Goal: Information Seeking & Learning: Learn about a topic

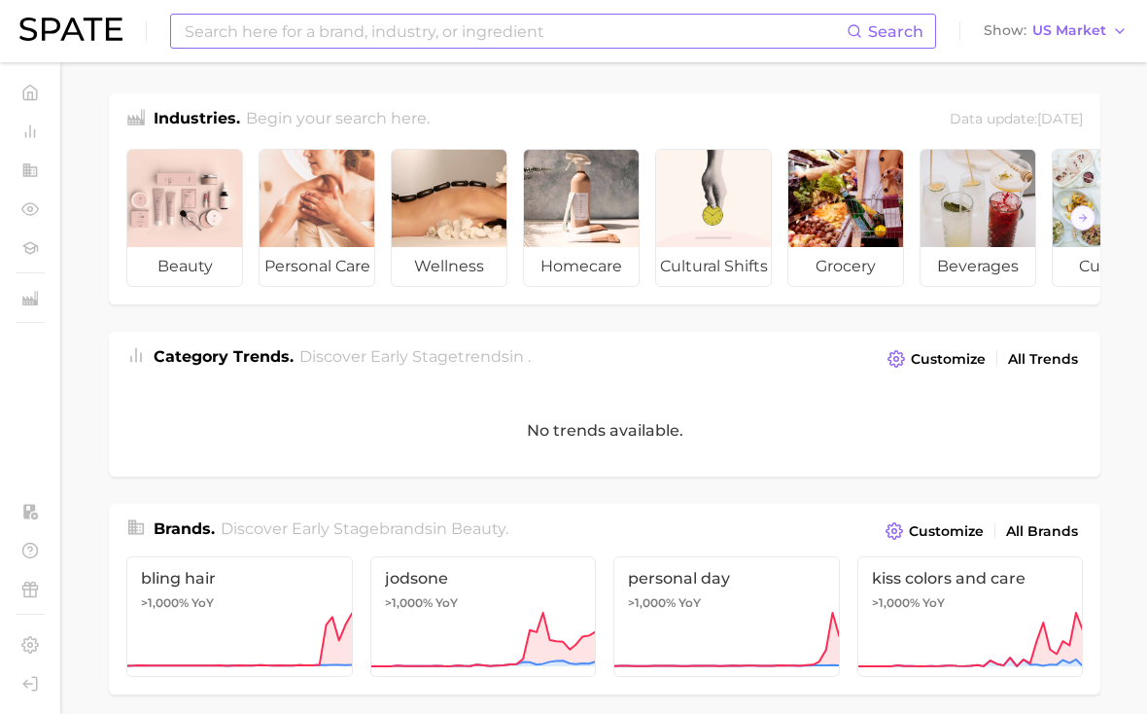
click at [642, 32] on input at bounding box center [515, 31] width 664 height 33
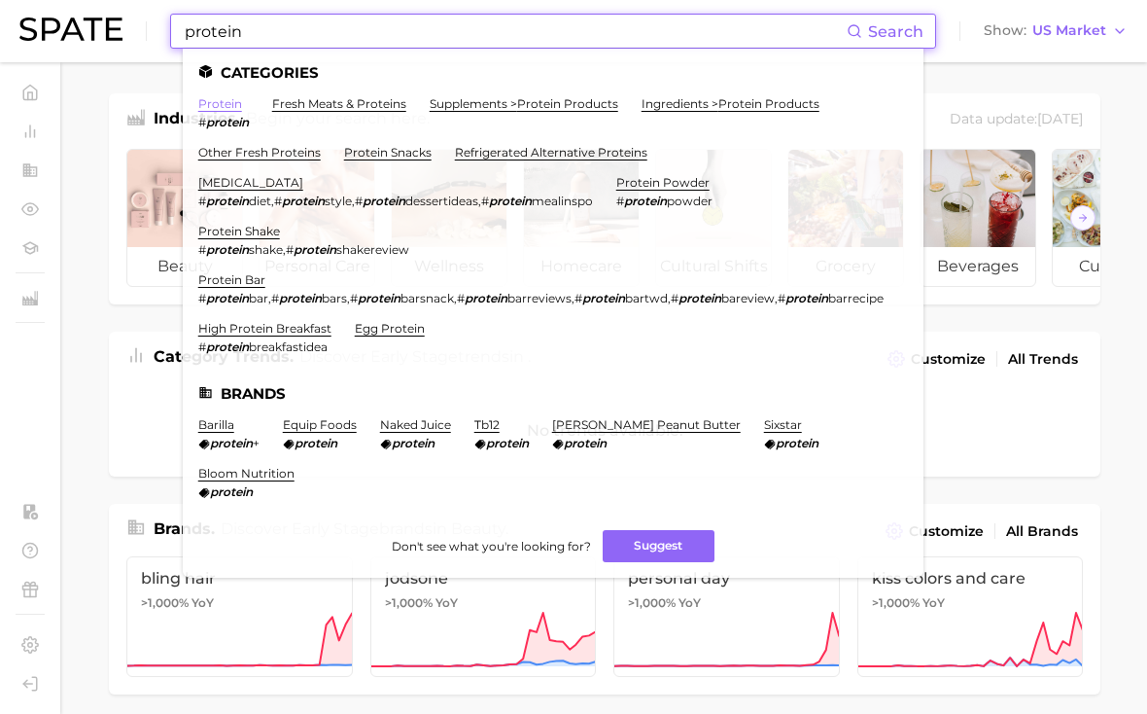
type input "protein"
click at [207, 106] on link "protein" at bounding box center [220, 103] width 44 height 15
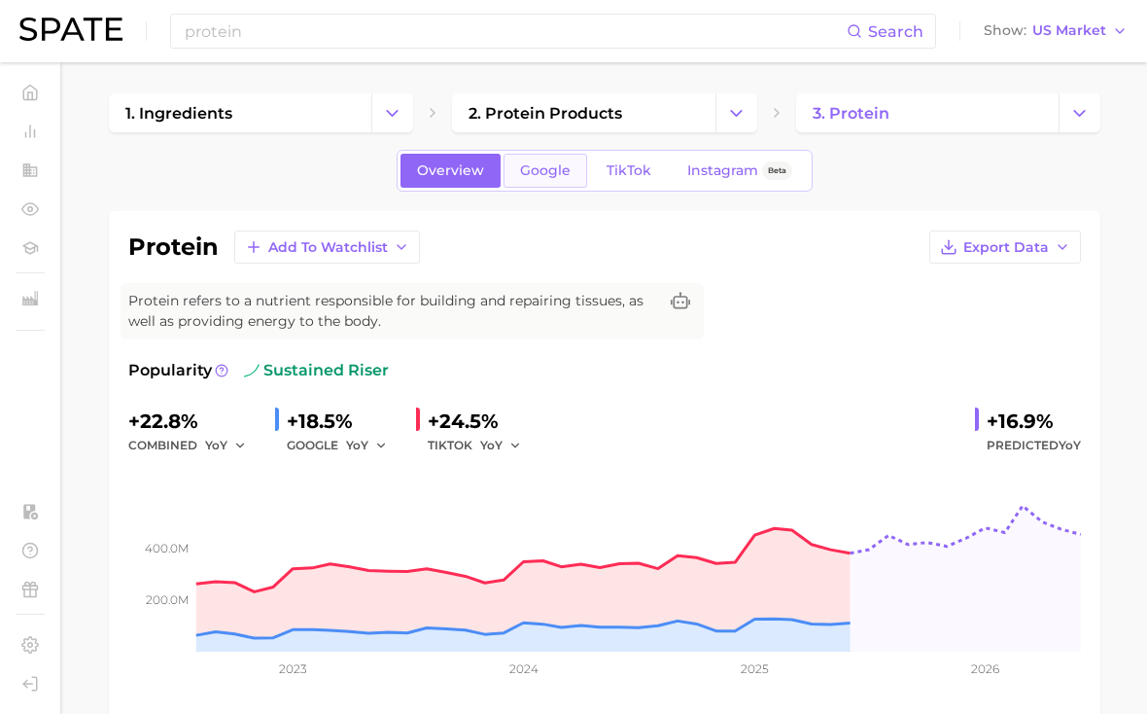
click at [556, 166] on span "Google" at bounding box center [545, 170] width 51 height 17
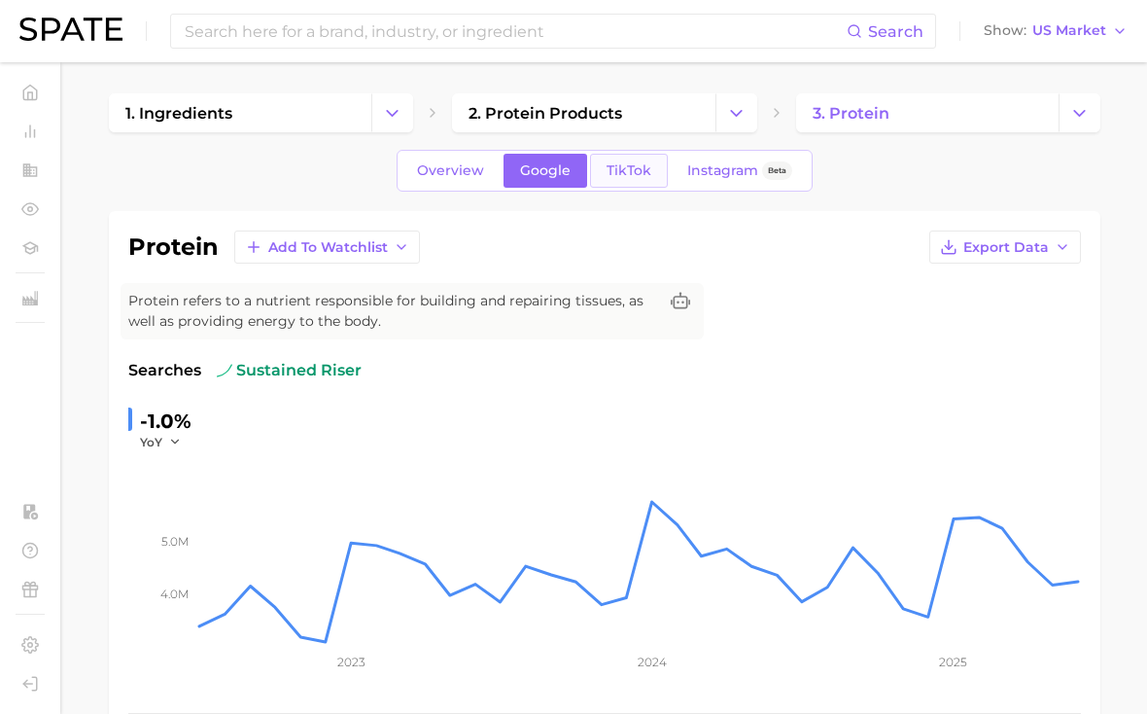
click at [625, 161] on link "TikTok" at bounding box center [629, 171] width 78 height 34
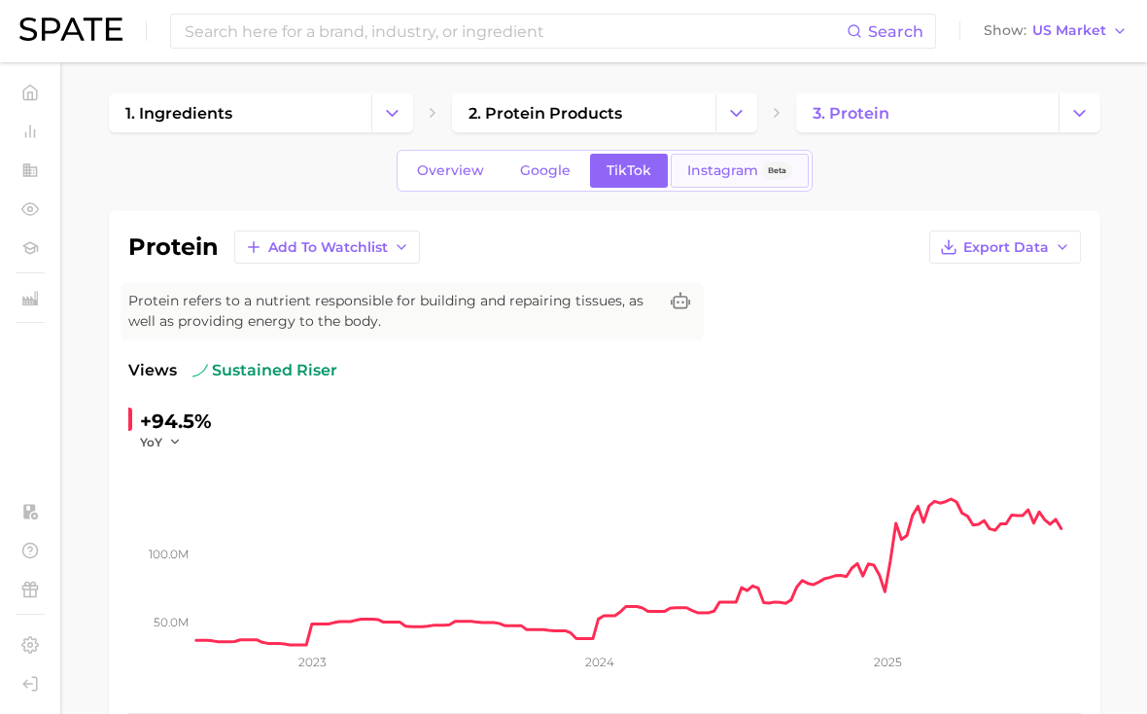
click at [691, 174] on span "Instagram" at bounding box center [723, 170] width 71 height 17
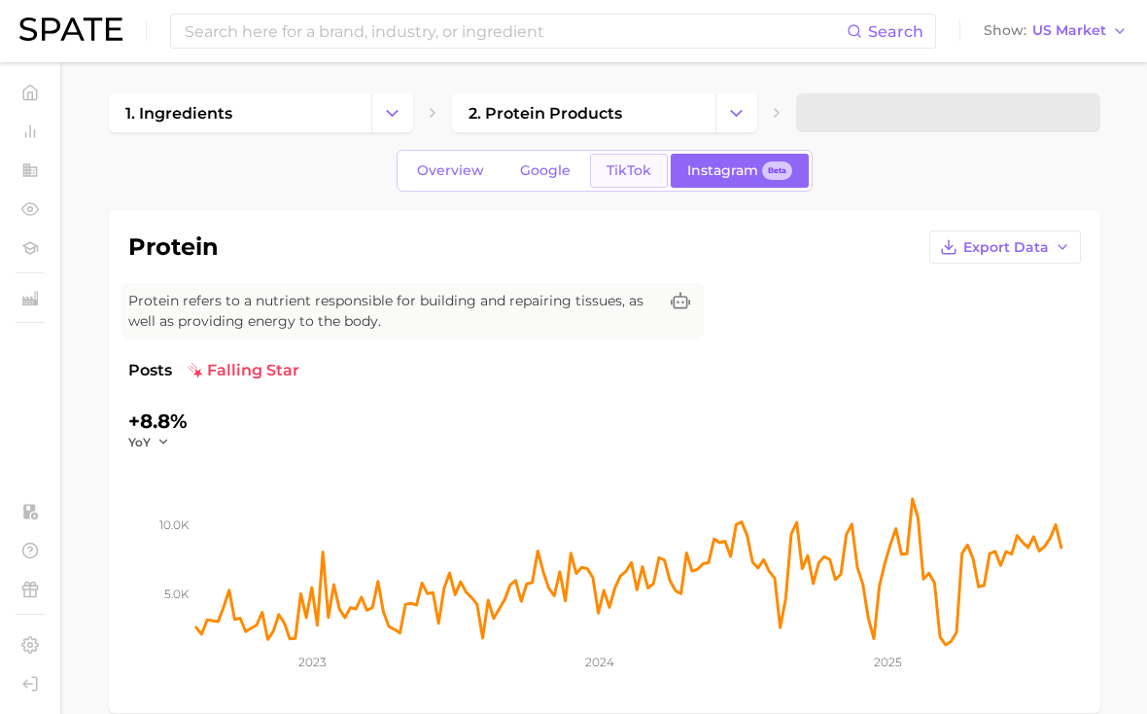
click at [599, 176] on link "TikTok" at bounding box center [629, 171] width 78 height 34
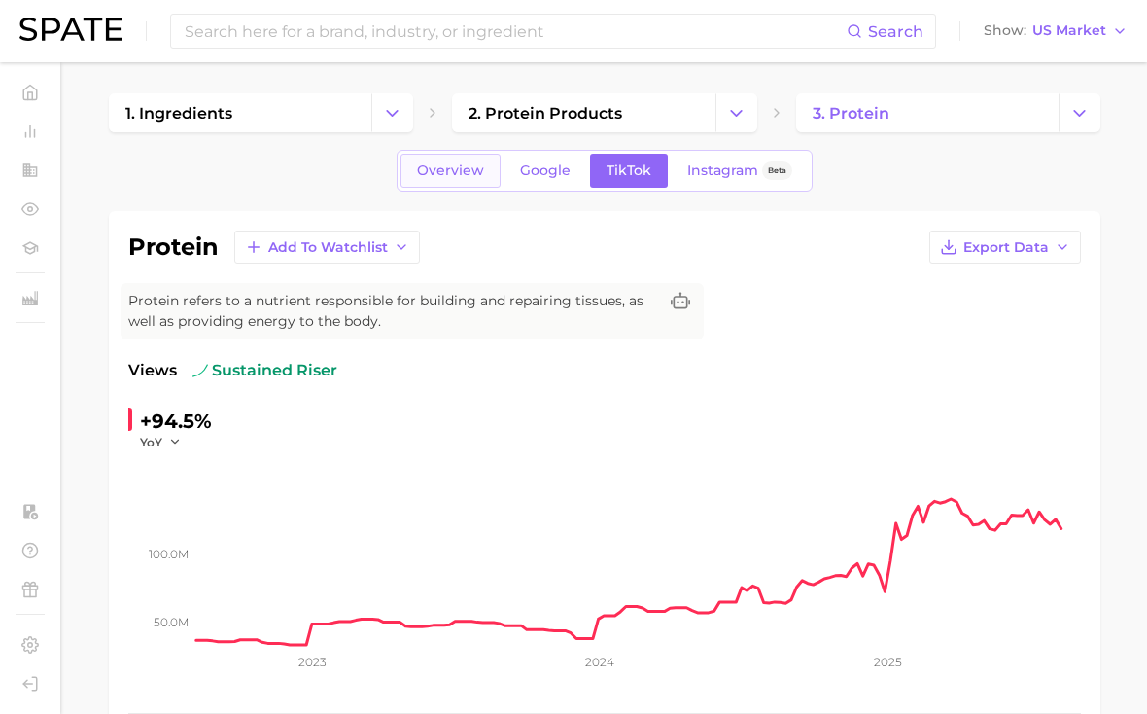
click at [496, 180] on link "Overview" at bounding box center [451, 171] width 100 height 34
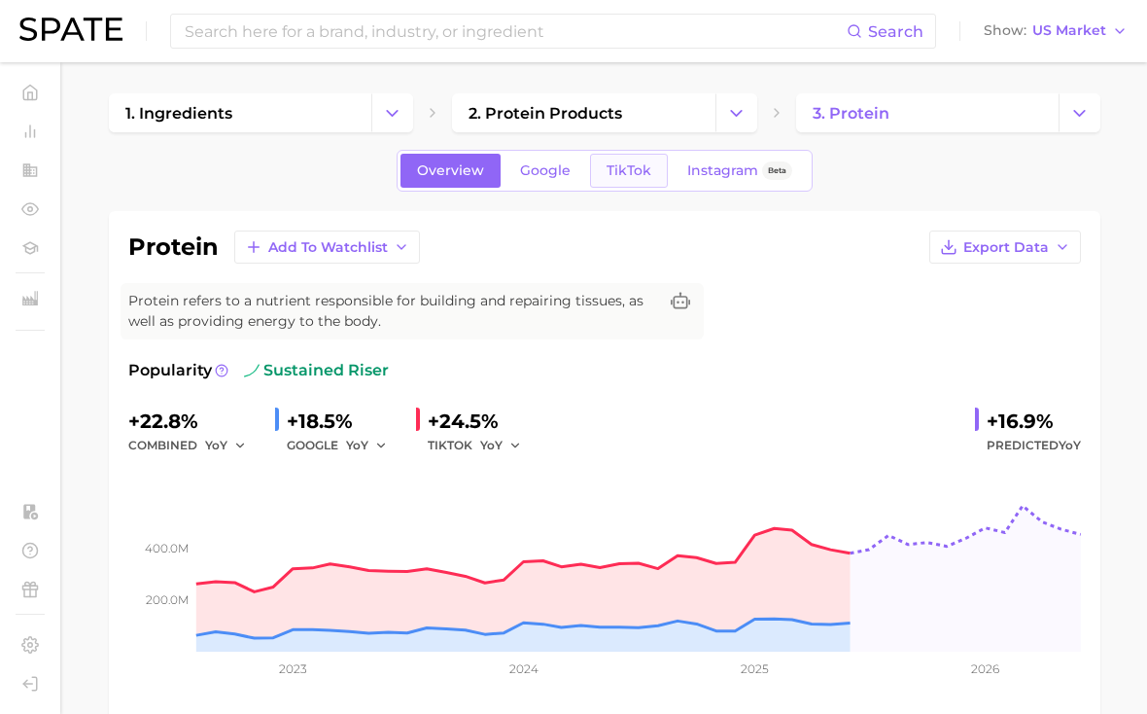
click at [649, 174] on link "TikTok" at bounding box center [629, 171] width 78 height 34
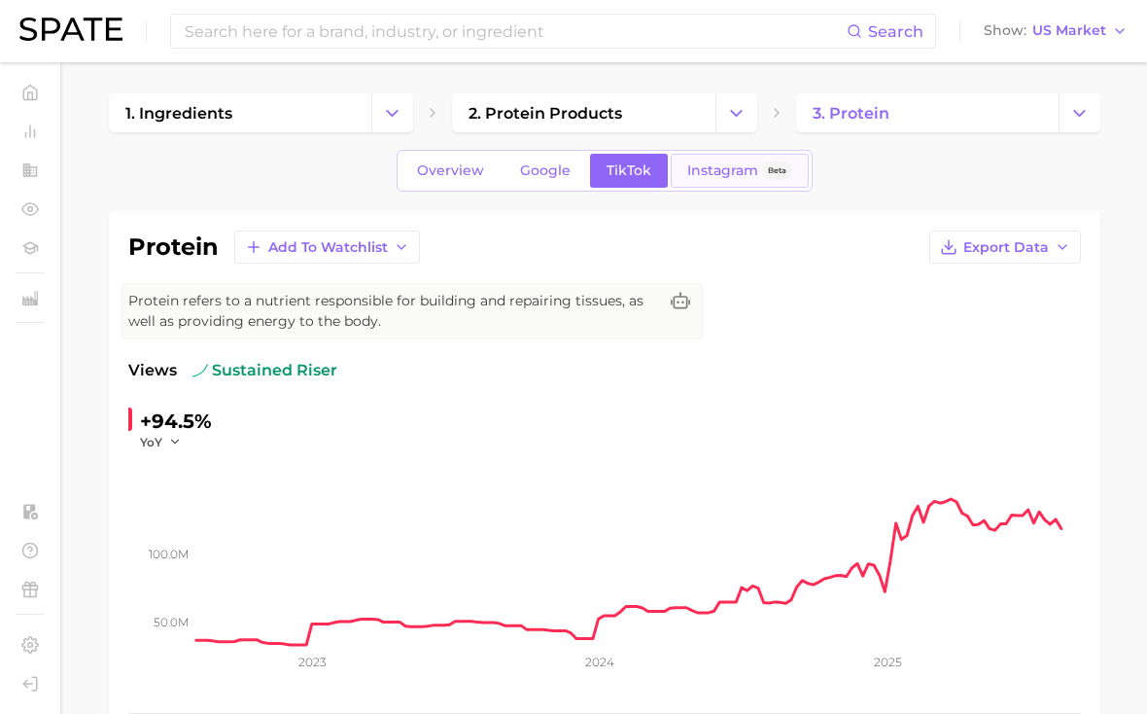
click at [701, 165] on span "Instagram" at bounding box center [723, 170] width 71 height 17
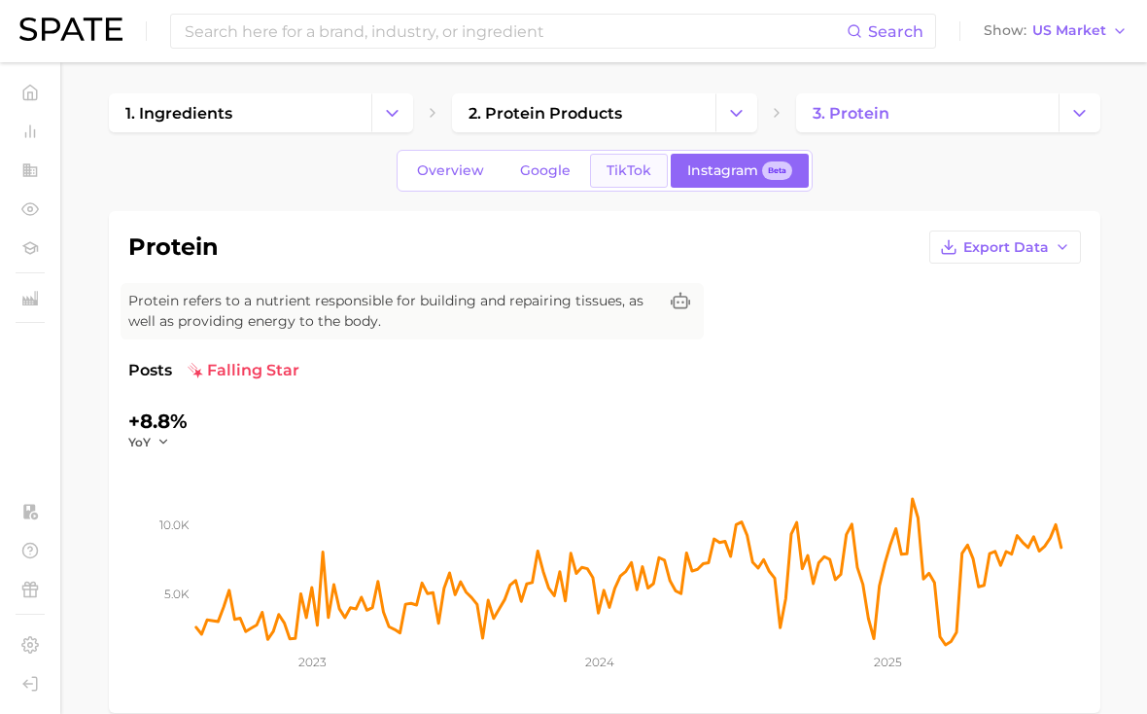
click at [612, 170] on span "TikTok" at bounding box center [629, 170] width 45 height 17
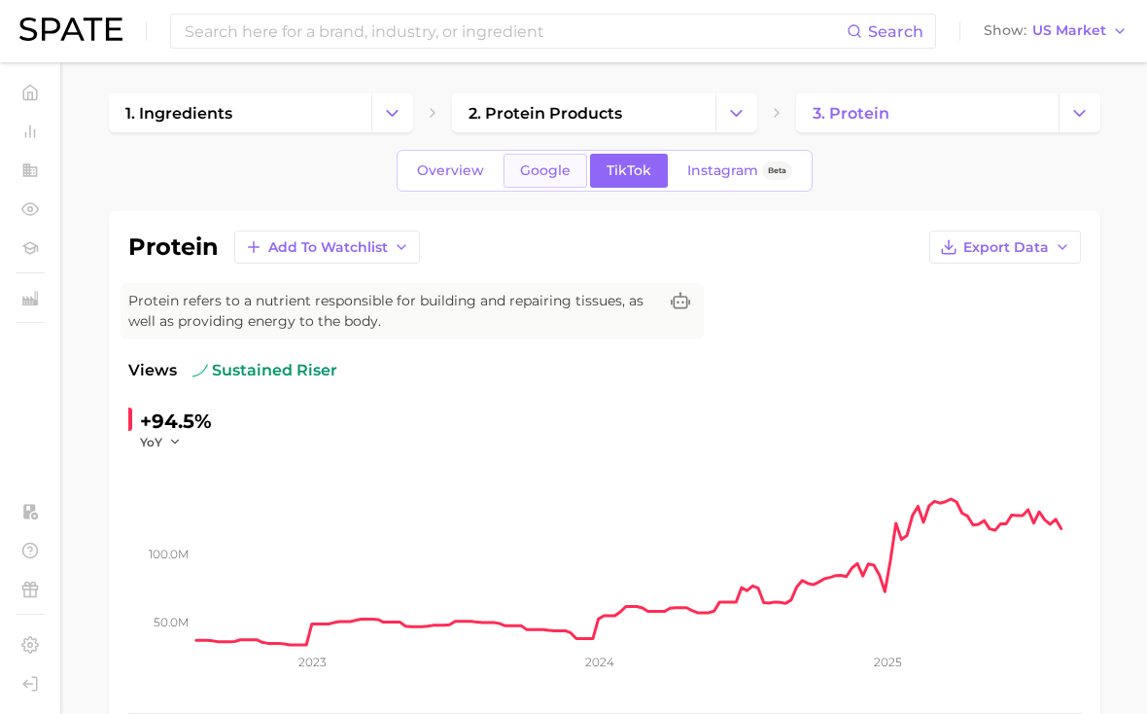
click at [544, 159] on link "Google" at bounding box center [546, 171] width 84 height 34
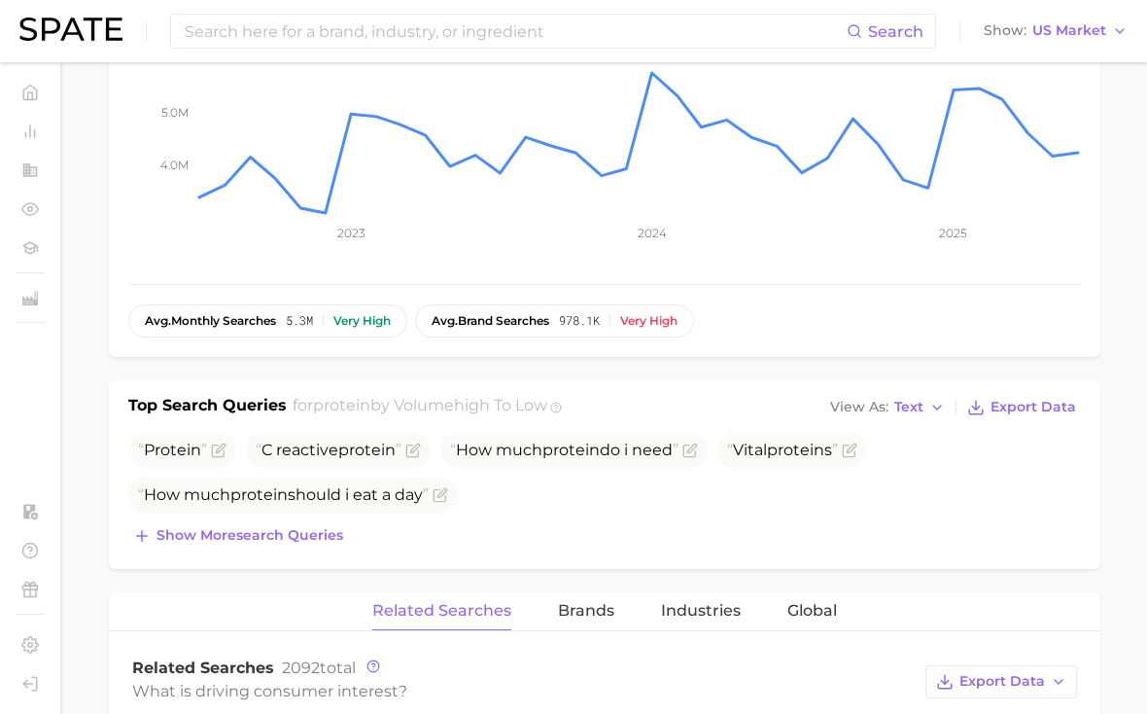
scroll to position [45, 0]
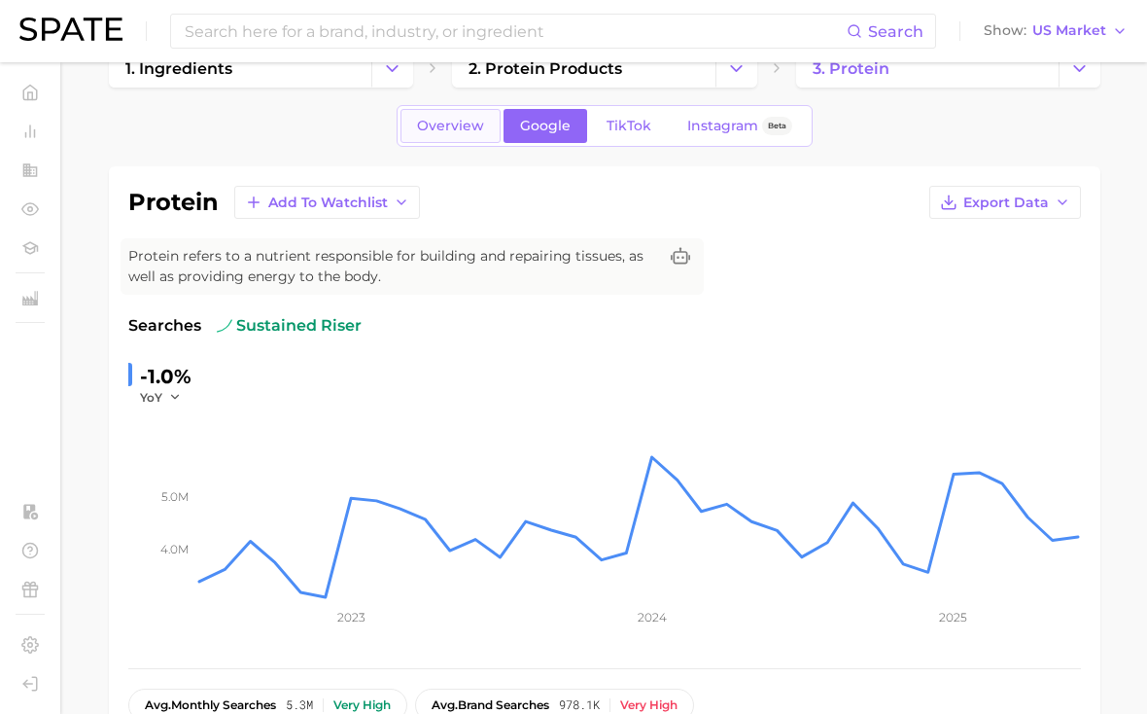
click at [495, 123] on link "Overview" at bounding box center [451, 126] width 100 height 34
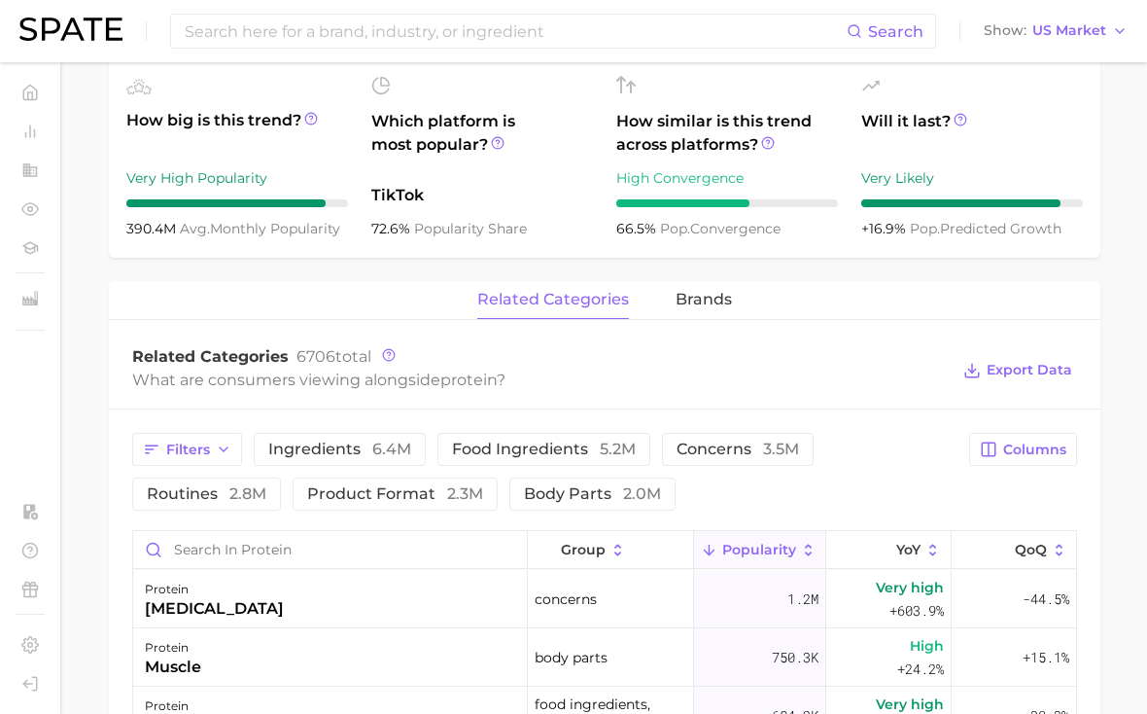
scroll to position [1009, 0]
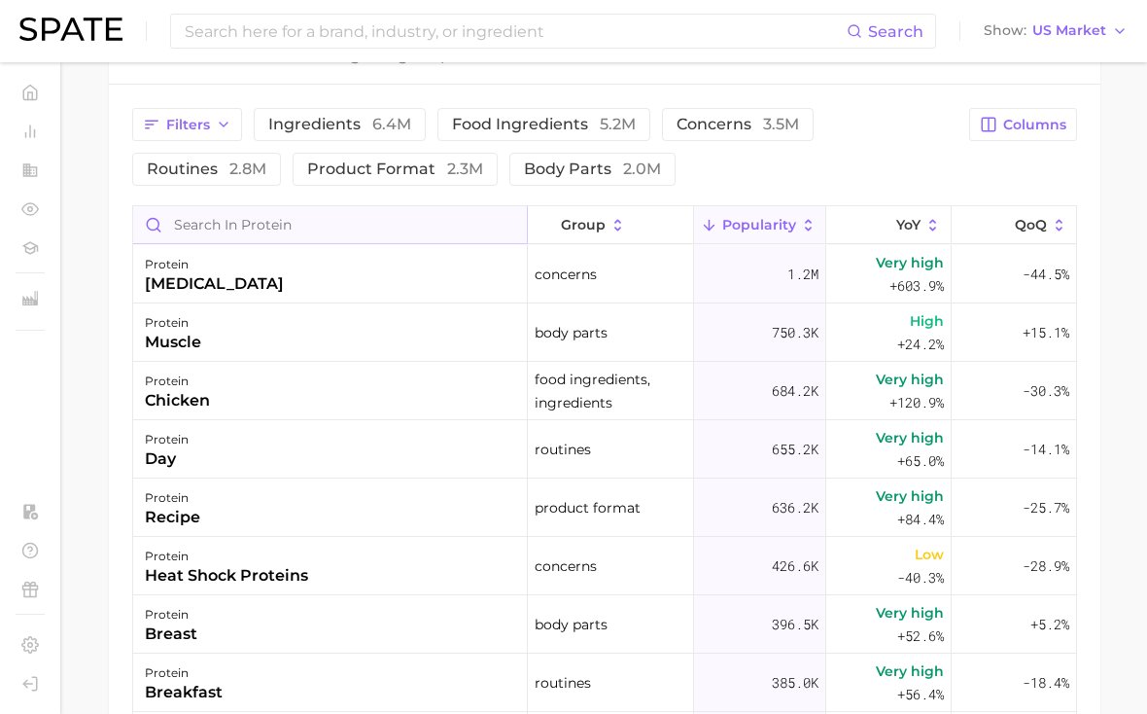
click at [370, 235] on input "Search in protein" at bounding box center [330, 224] width 394 height 37
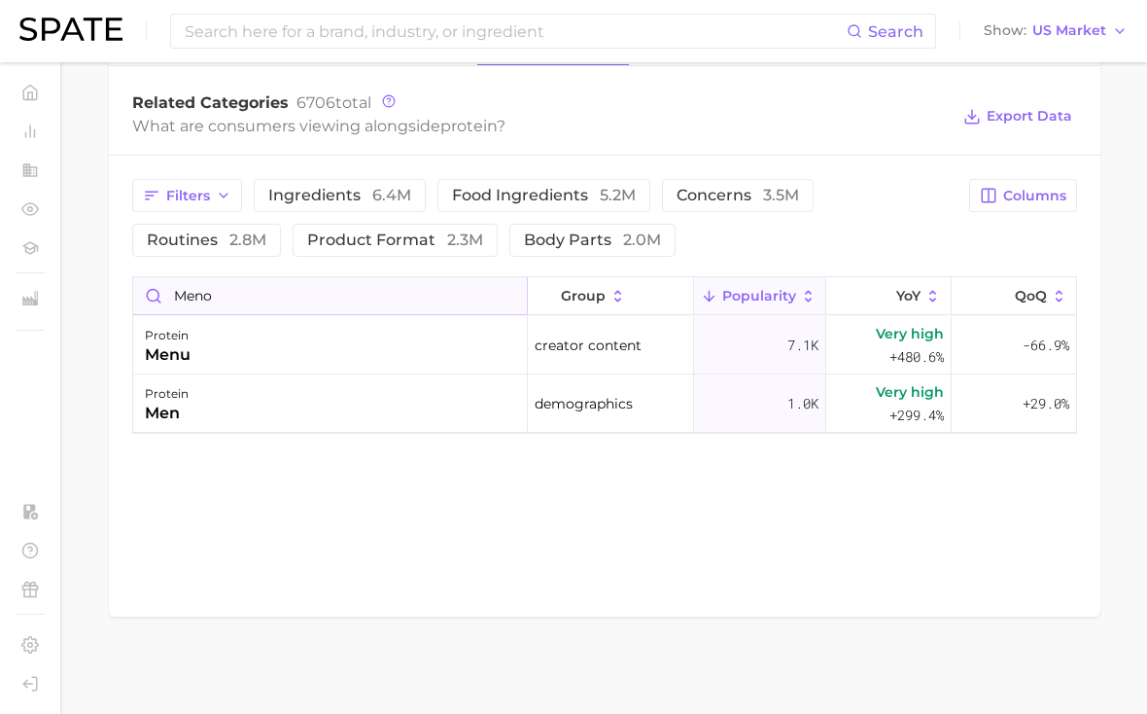
scroll to position [939, 0]
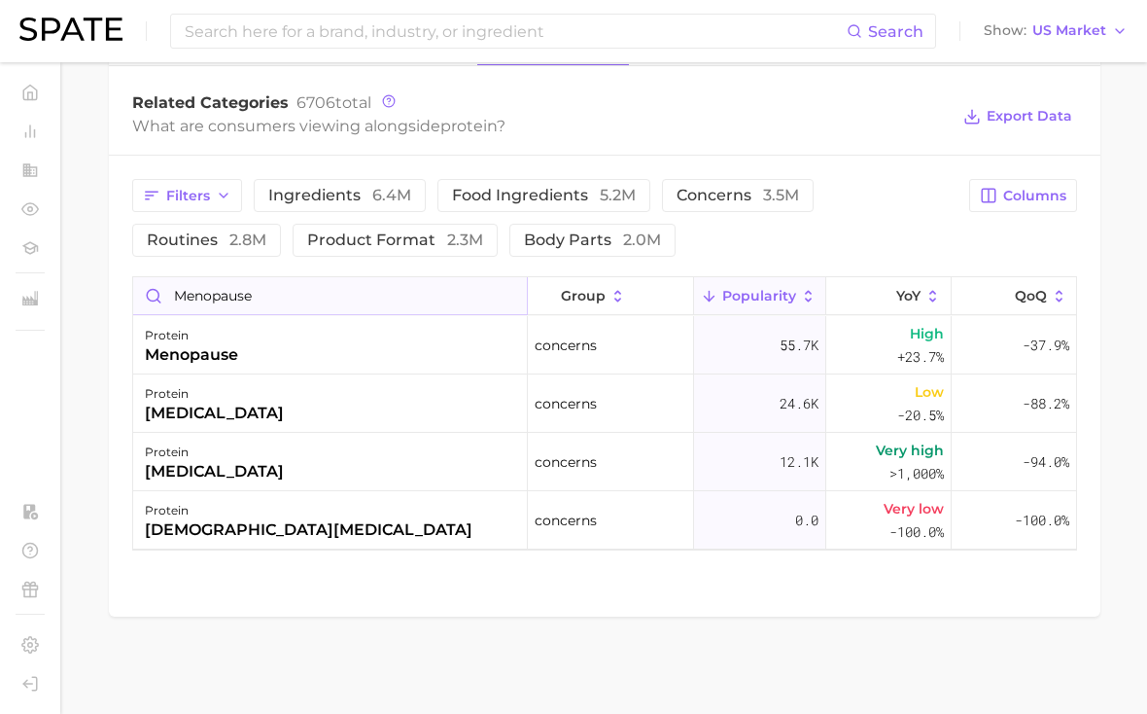
click at [305, 297] on input "Menopause" at bounding box center [330, 295] width 394 height 37
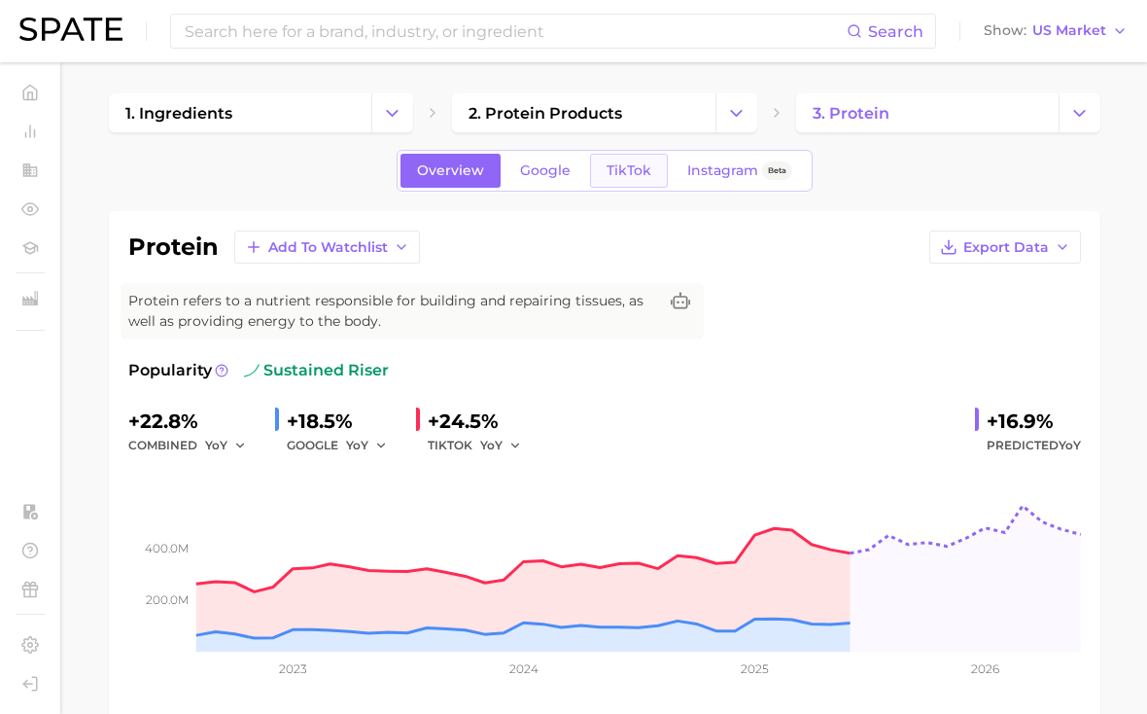
scroll to position [0, 0]
type input "Menopause"
click at [623, 157] on link "TikTok" at bounding box center [629, 171] width 78 height 34
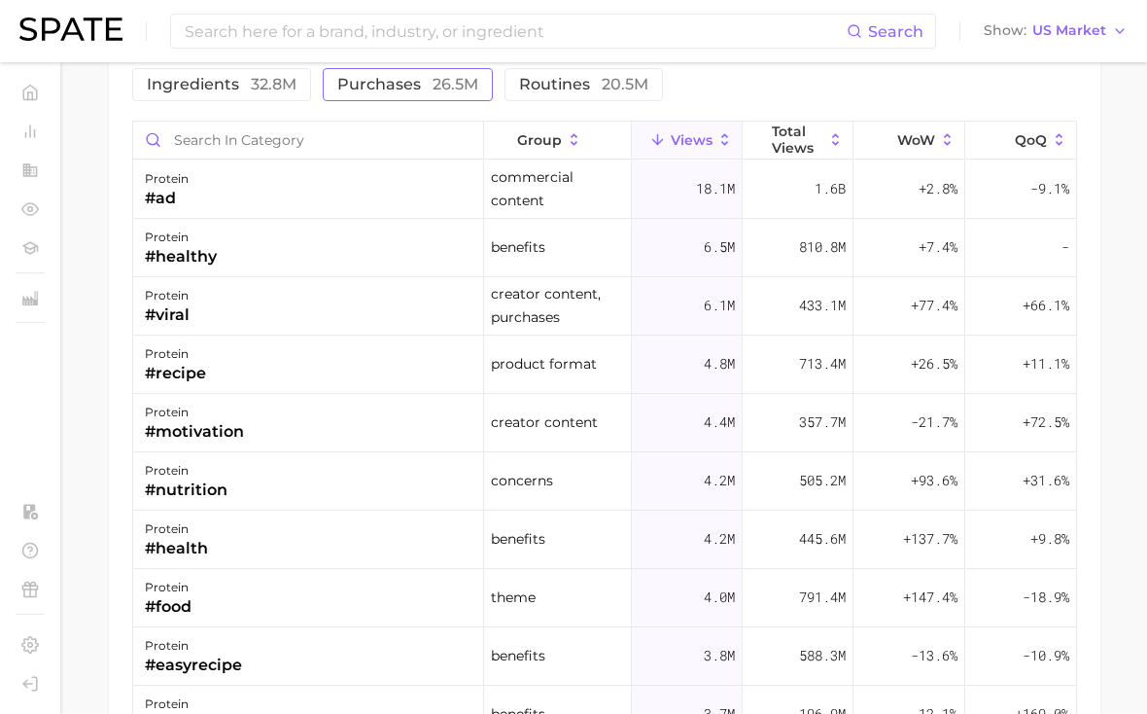
scroll to position [1592, 0]
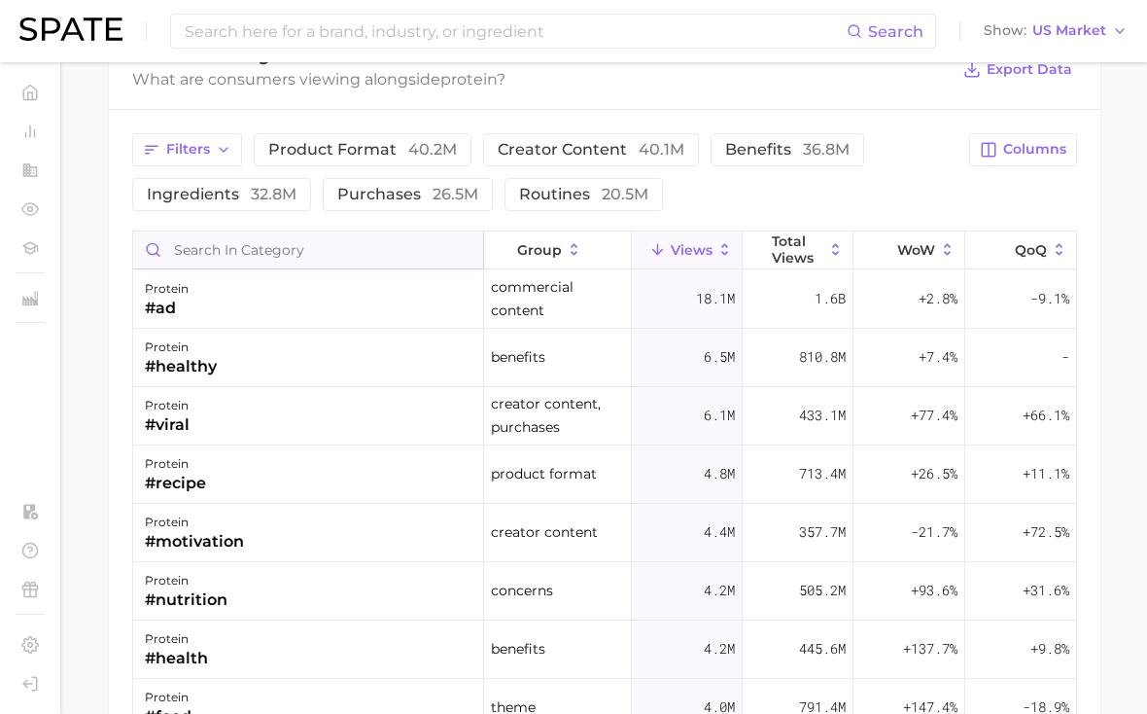
click at [335, 266] on input "Search in category" at bounding box center [308, 249] width 350 height 37
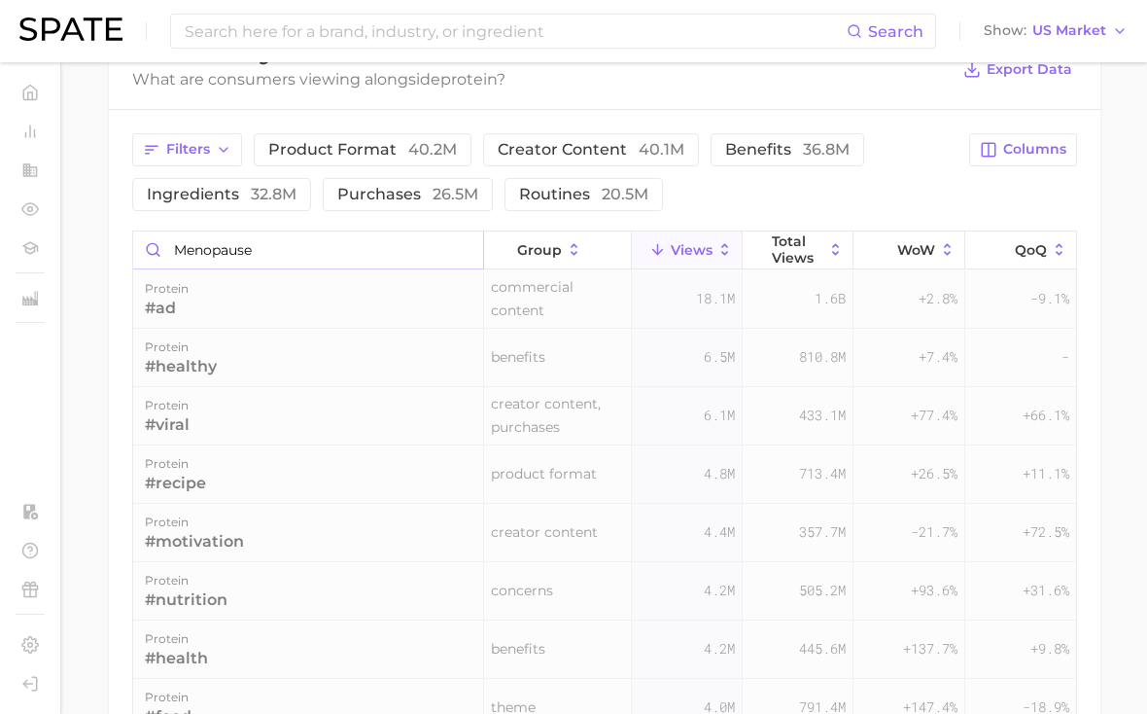
scroll to position [1561, 0]
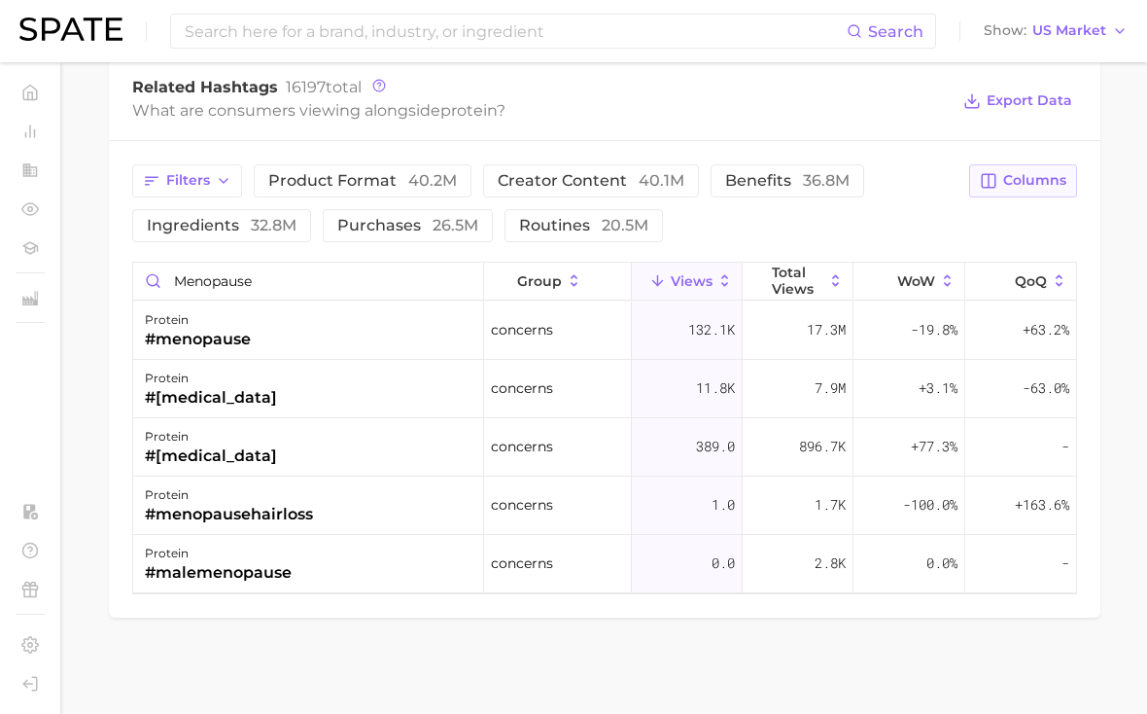
click at [1011, 187] on span "Columns" at bounding box center [1035, 180] width 63 height 17
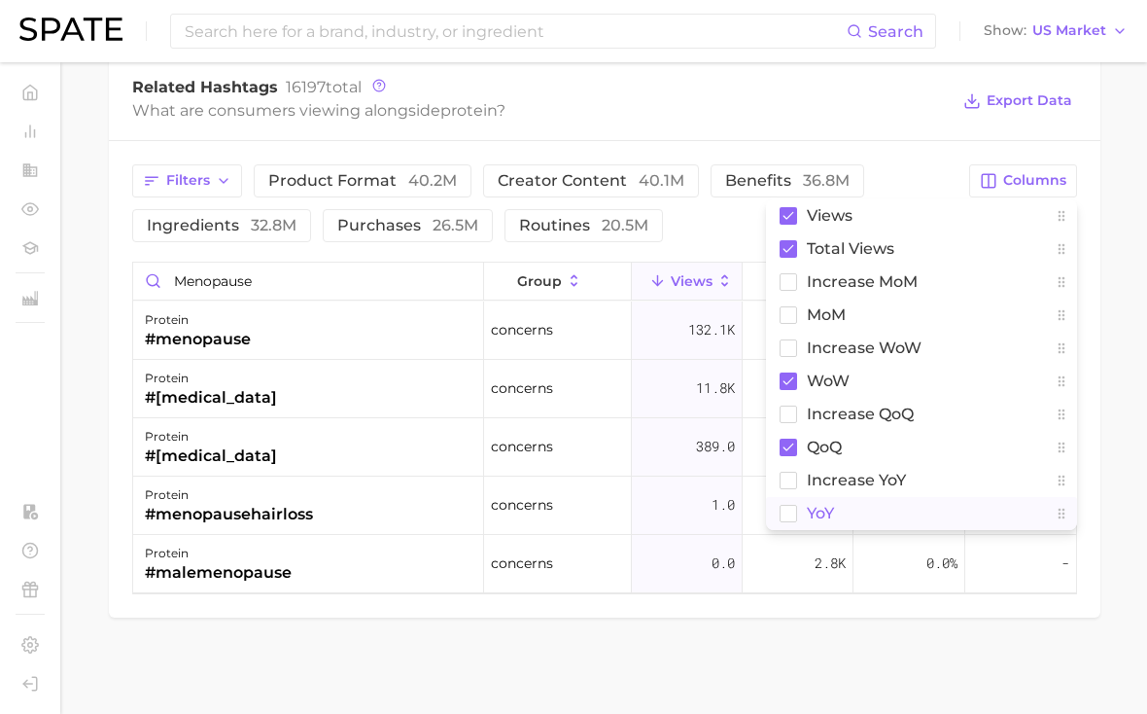
click at [830, 512] on span "YoY" at bounding box center [820, 513] width 27 height 17
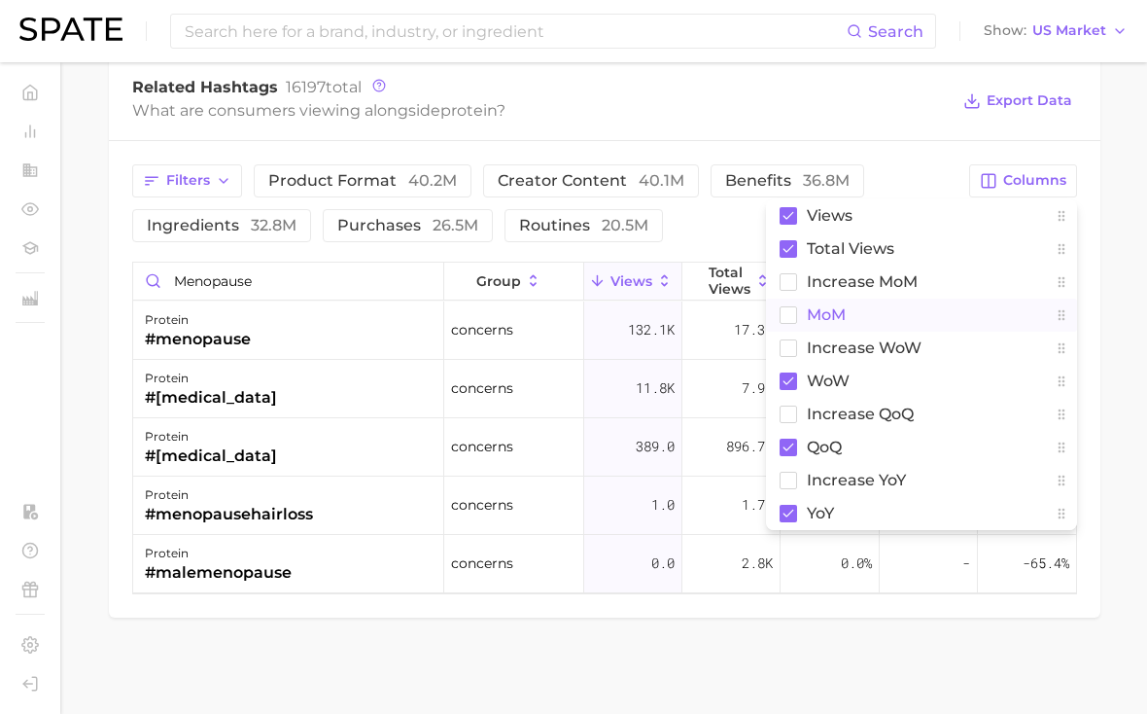
click at [828, 306] on span "MoM" at bounding box center [826, 314] width 39 height 17
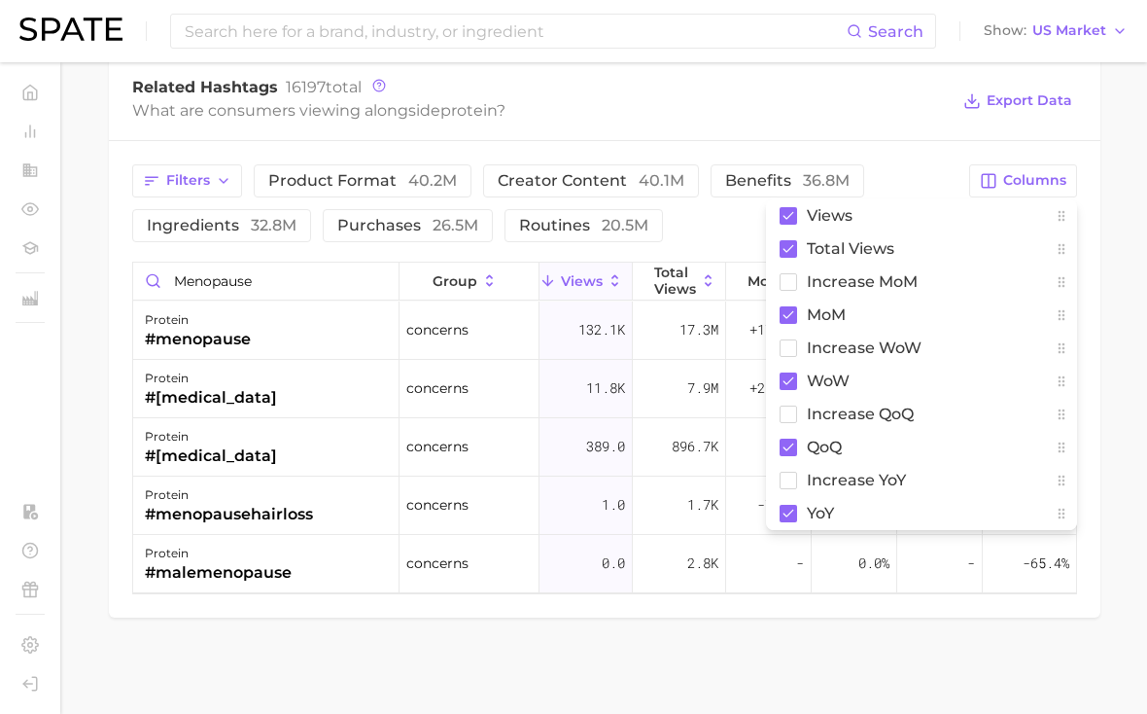
click at [873, 172] on div "Filters product format 40.2m creator content 40.1m benefits 36.8m ingredients 3…" at bounding box center [545, 203] width 826 height 78
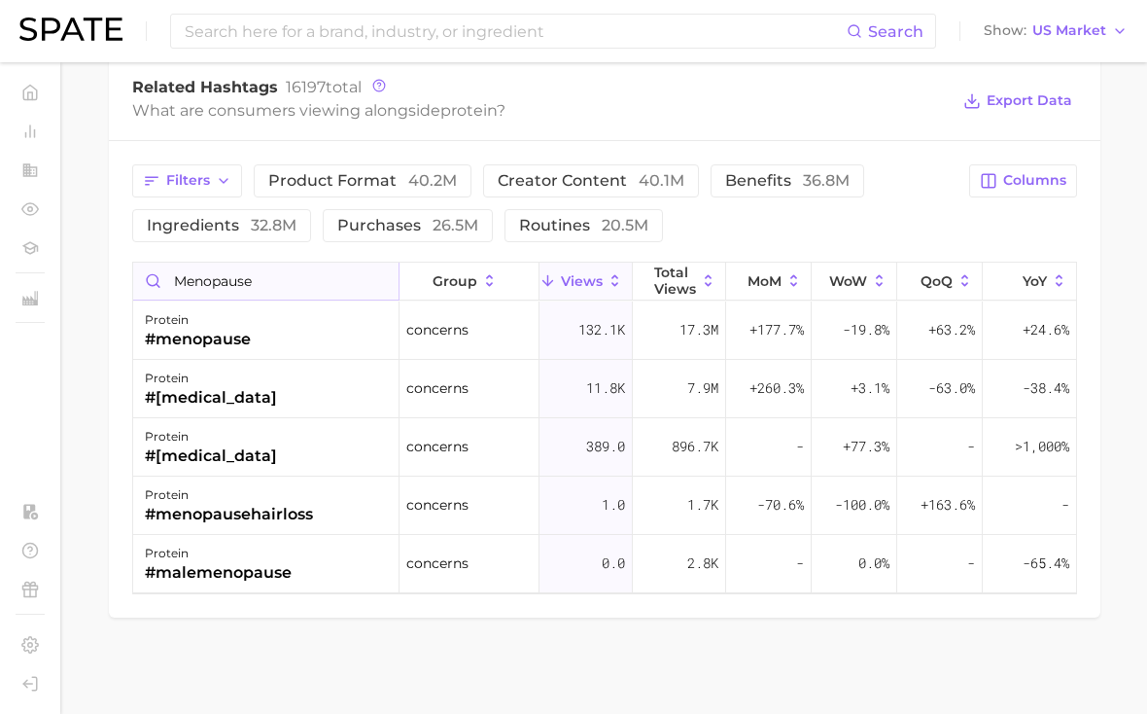
click at [275, 271] on input "menopause" at bounding box center [265, 281] width 265 height 37
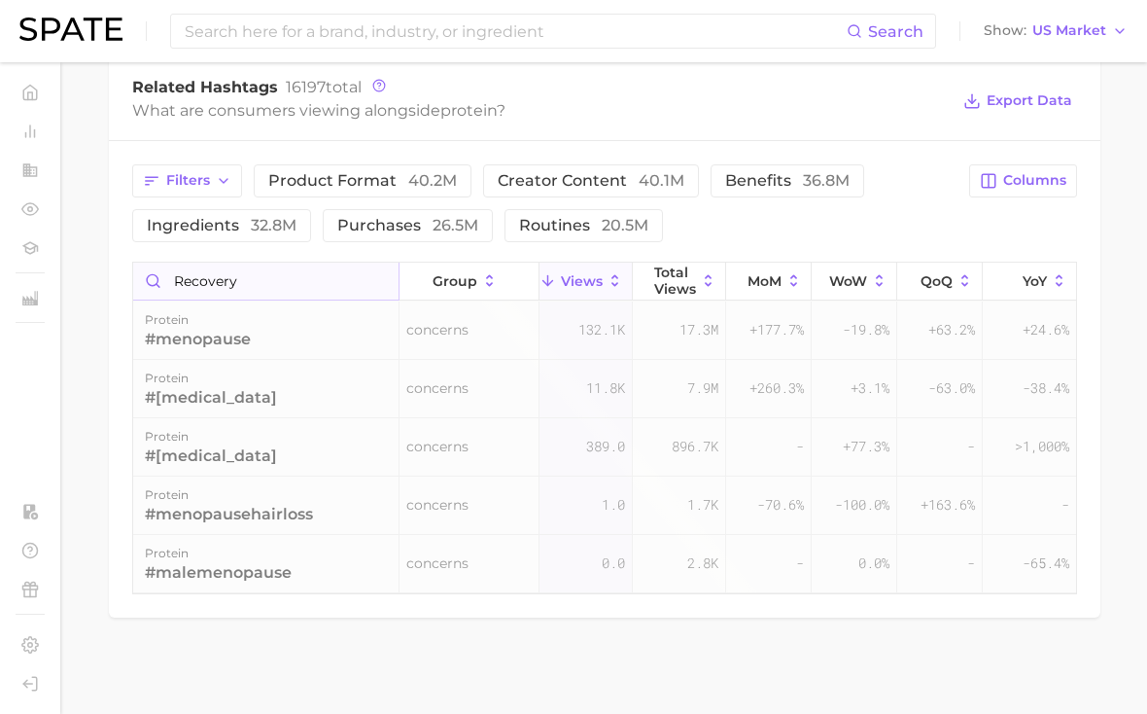
scroll to position [1545, 0]
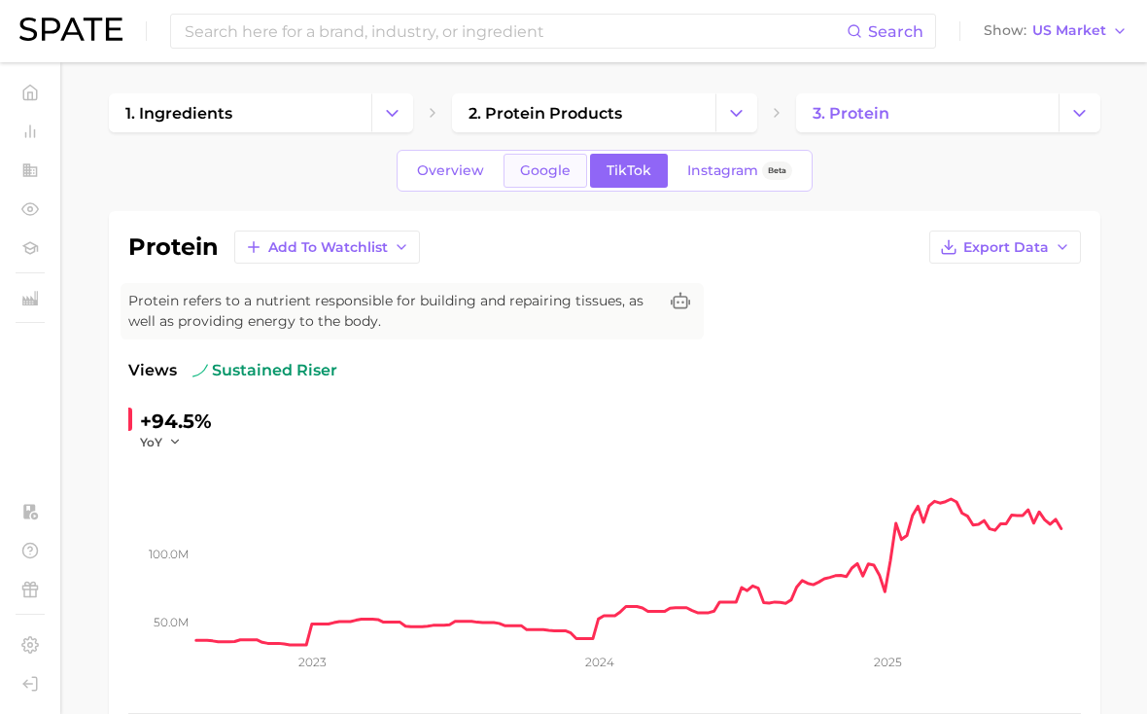
type input "recovery"
click at [577, 178] on link "Google" at bounding box center [546, 171] width 84 height 34
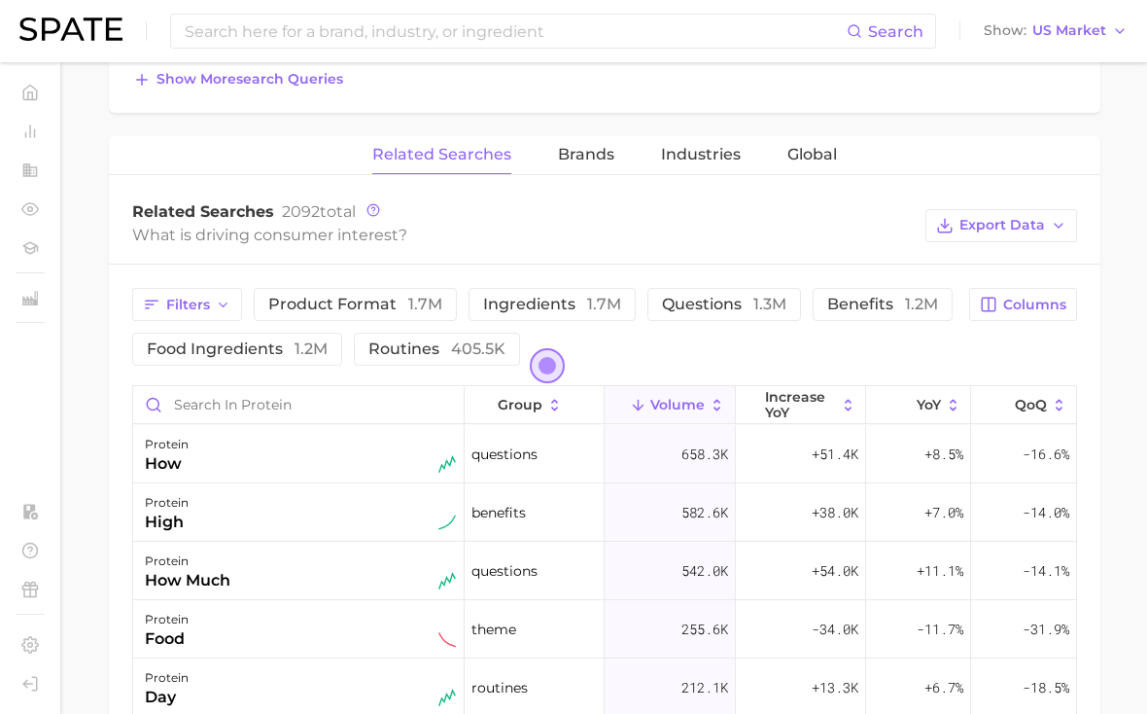
scroll to position [868, 0]
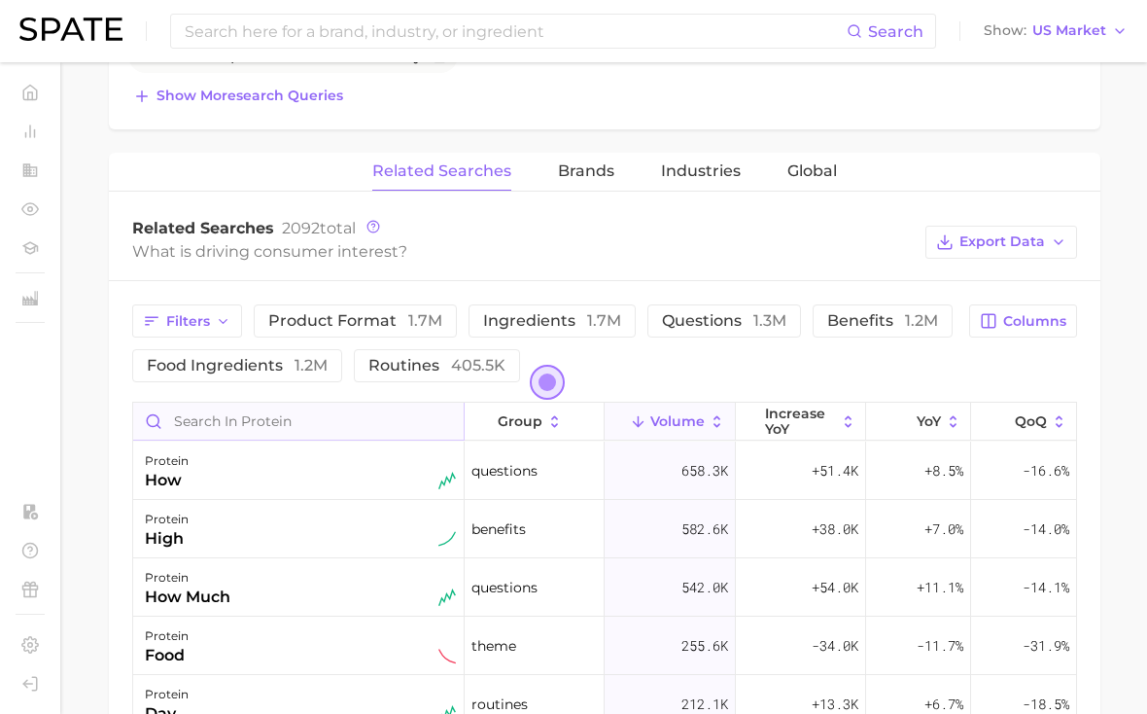
click at [343, 415] on input "Search in protein" at bounding box center [298, 421] width 331 height 37
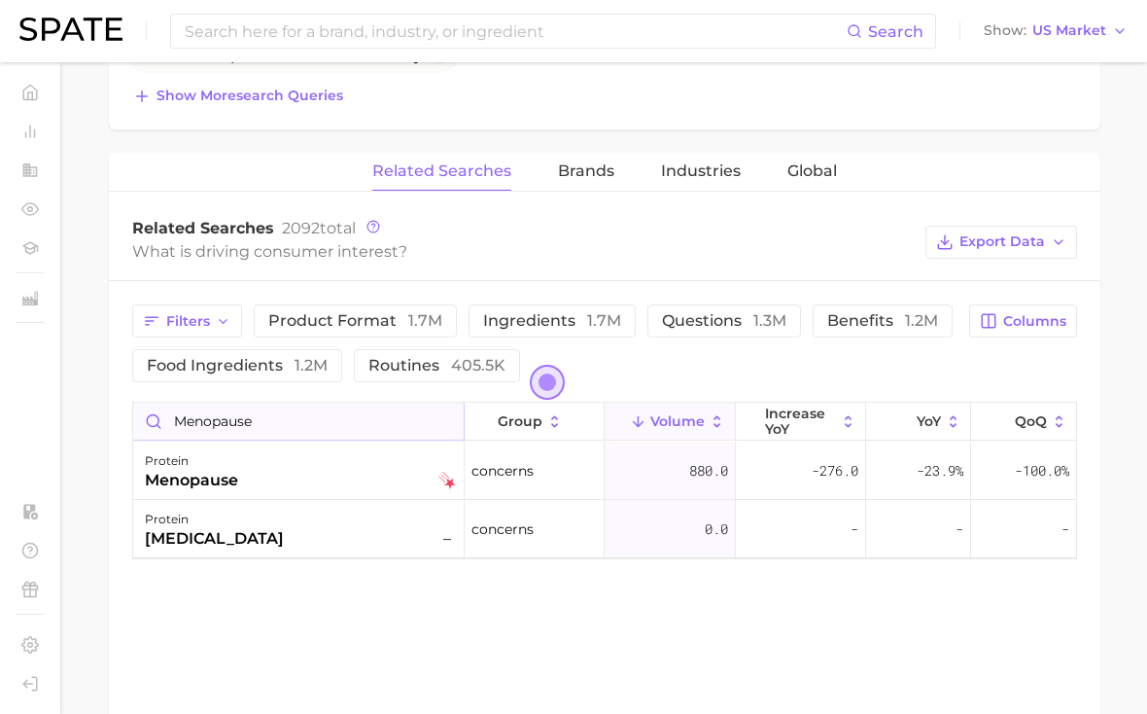
click at [331, 420] on input "menopause" at bounding box center [298, 421] width 331 height 37
click at [331, 426] on input "menopause" at bounding box center [298, 421] width 331 height 37
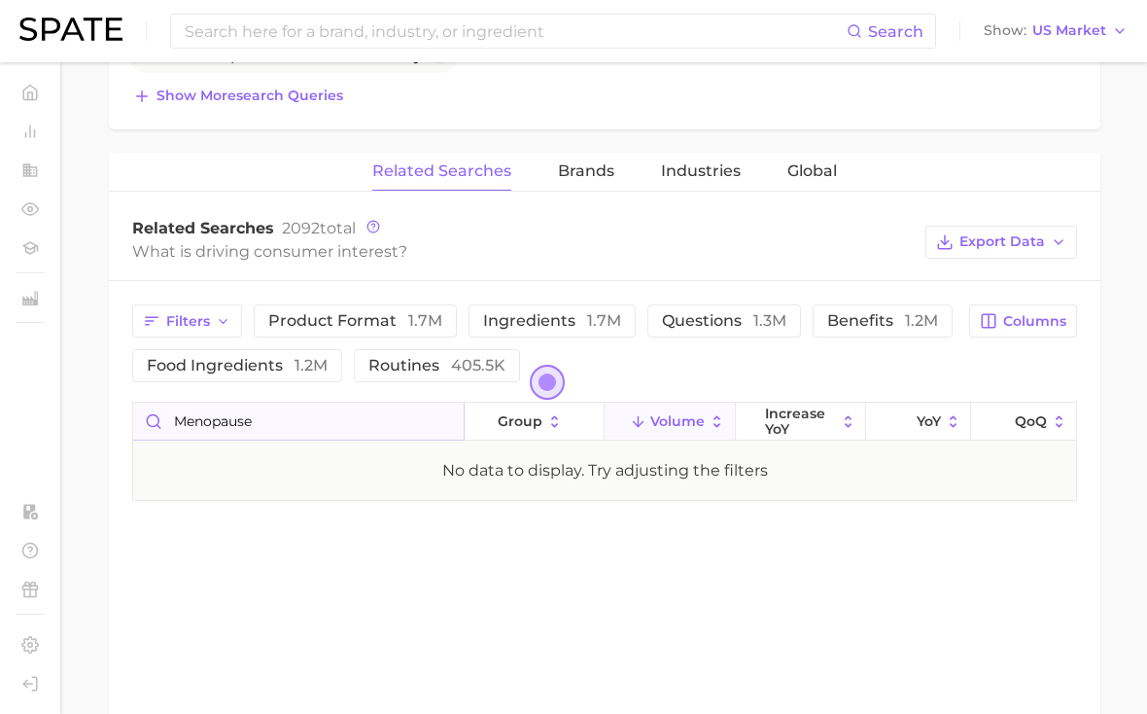
click at [326, 426] on input "Menopause" at bounding box center [298, 421] width 331 height 37
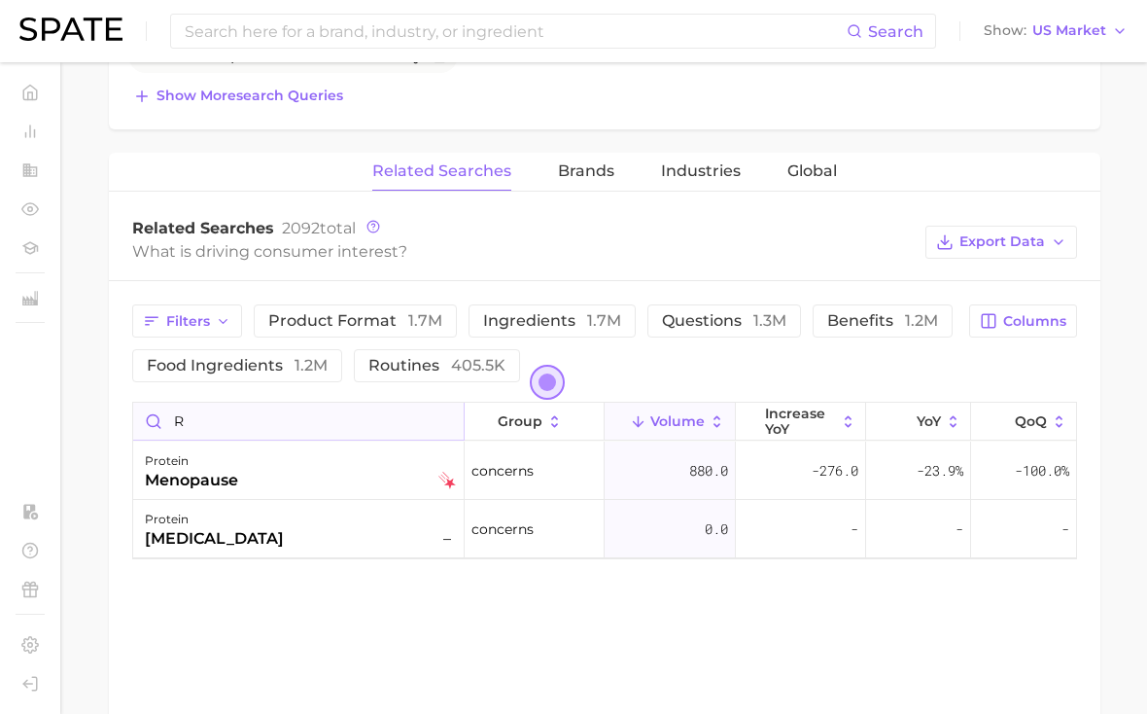
click at [326, 426] on input "r" at bounding box center [298, 421] width 331 height 37
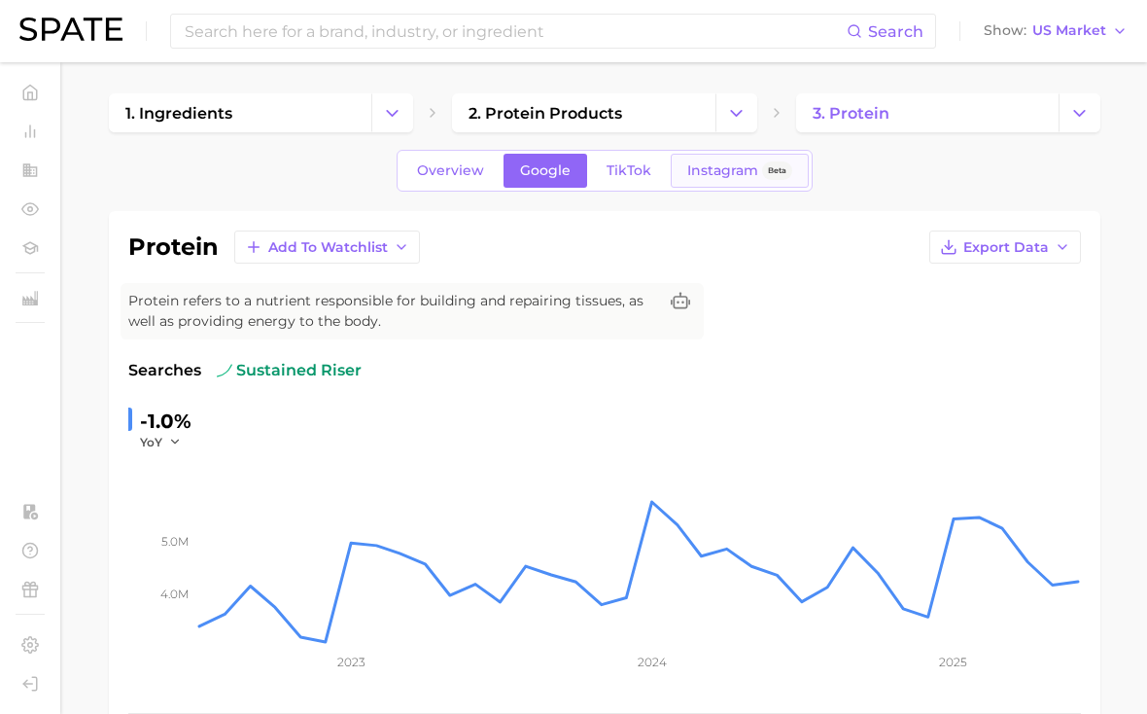
scroll to position [0, 0]
type input "recovery"
click at [730, 182] on link "Instagram Beta" at bounding box center [740, 171] width 138 height 34
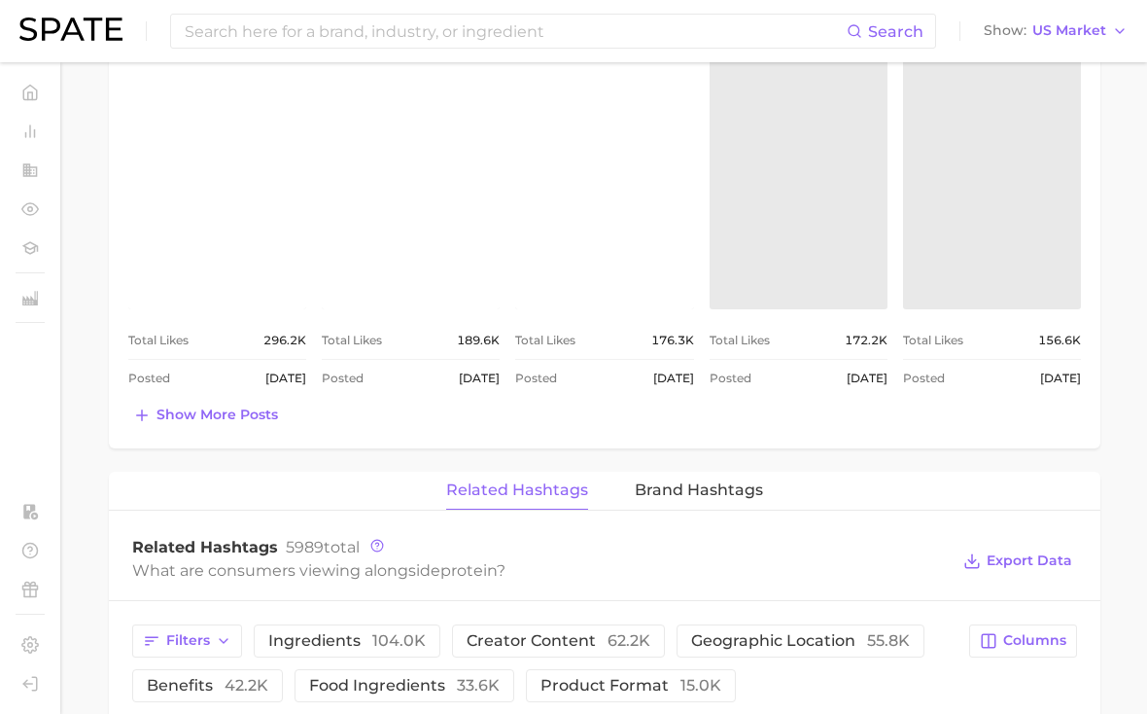
scroll to position [1112, 0]
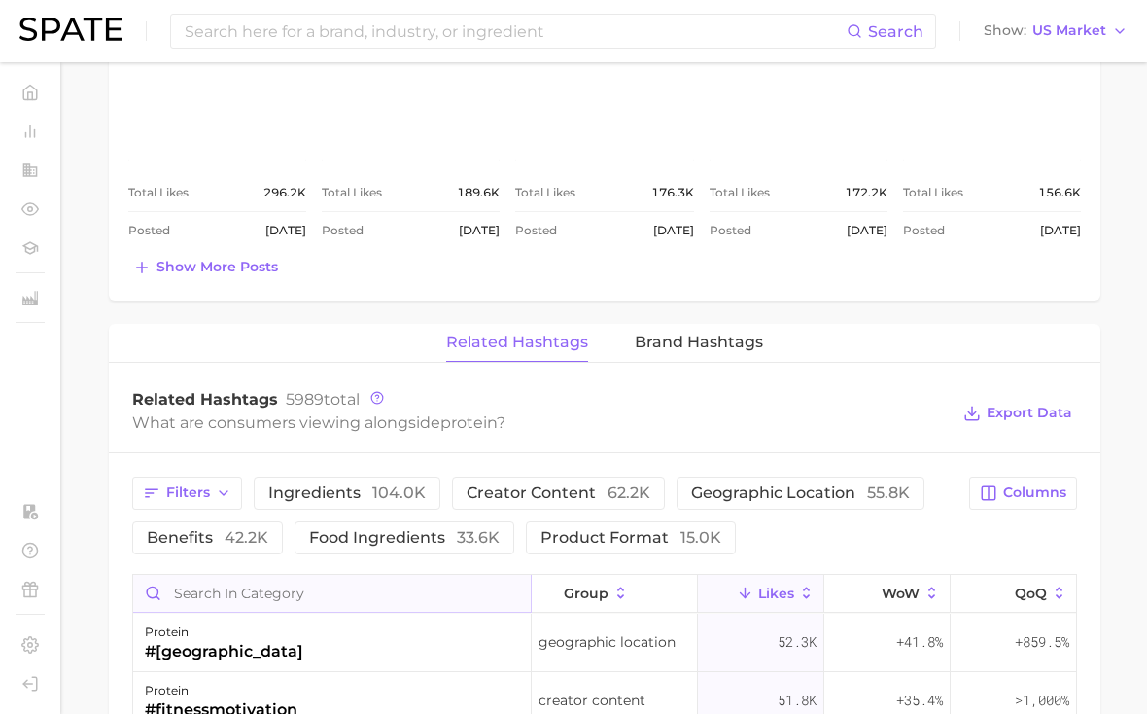
click at [305, 588] on input "Search in category" at bounding box center [332, 593] width 398 height 37
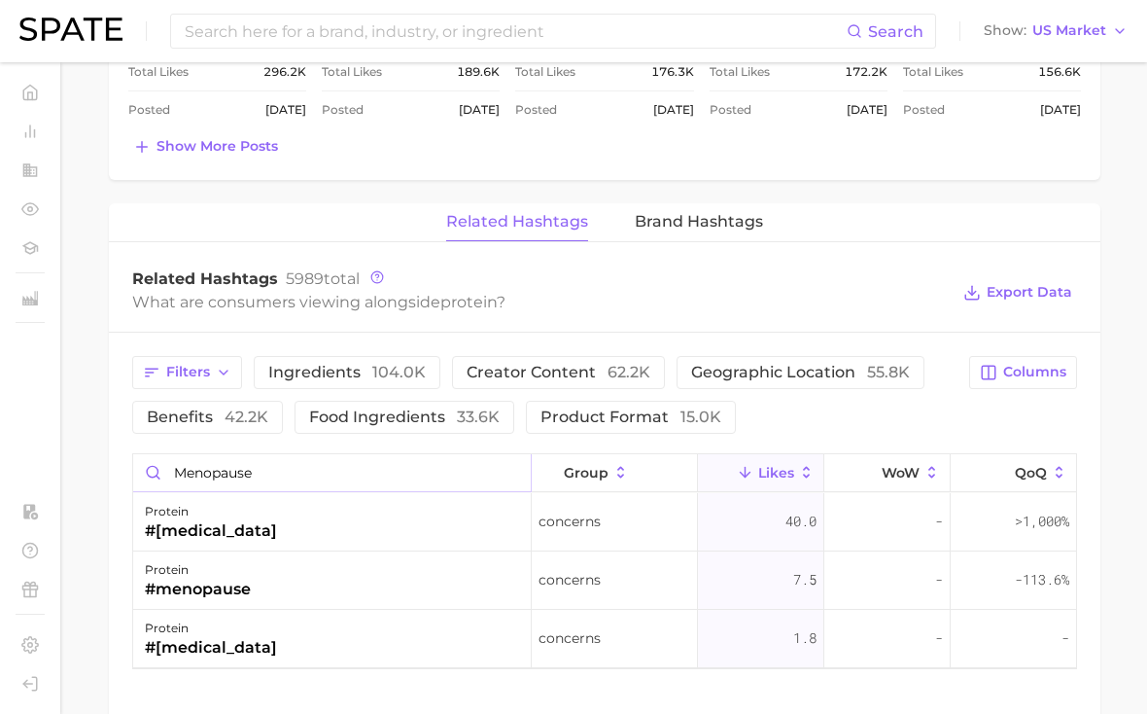
scroll to position [1335, 0]
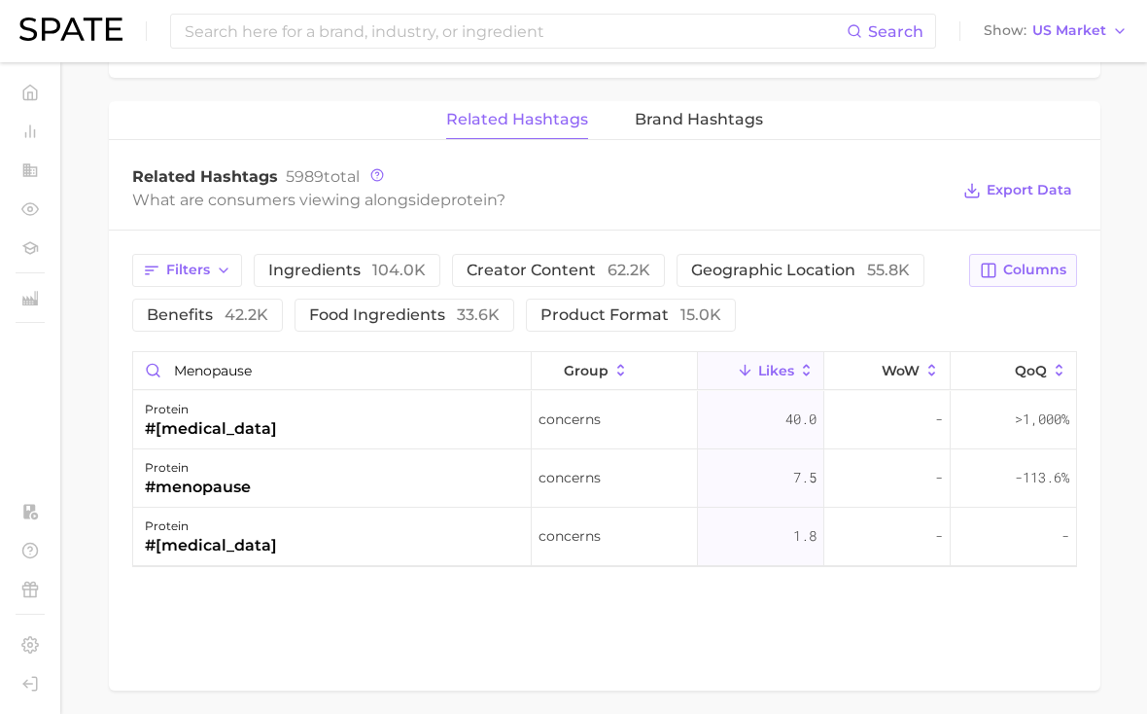
click at [1031, 267] on span "Columns" at bounding box center [1035, 270] width 63 height 17
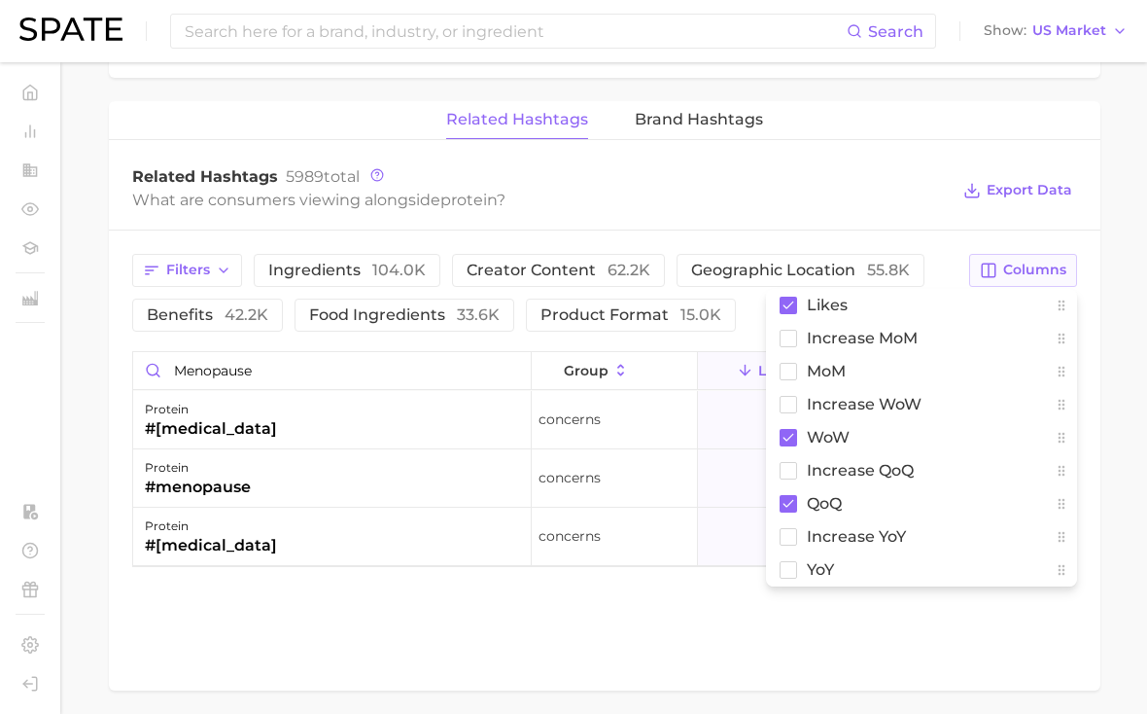
scroll to position [0, 0]
click at [835, 370] on span "MoM" at bounding box center [826, 371] width 39 height 17
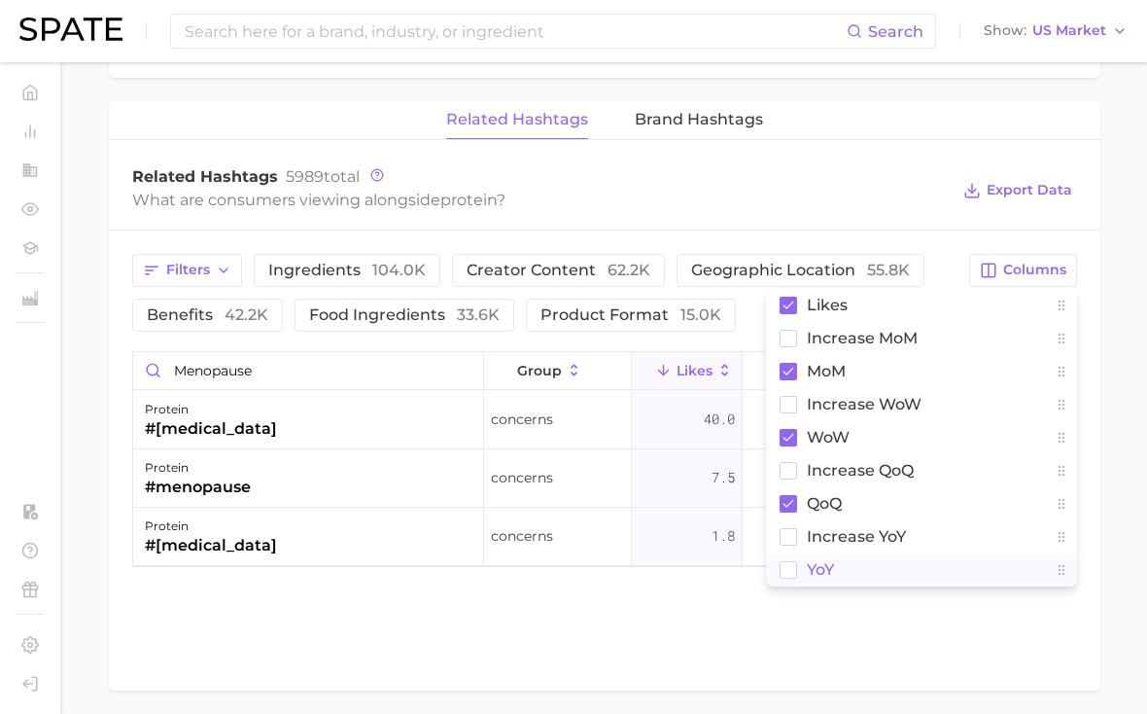
click at [828, 567] on span "YoY" at bounding box center [820, 569] width 27 height 17
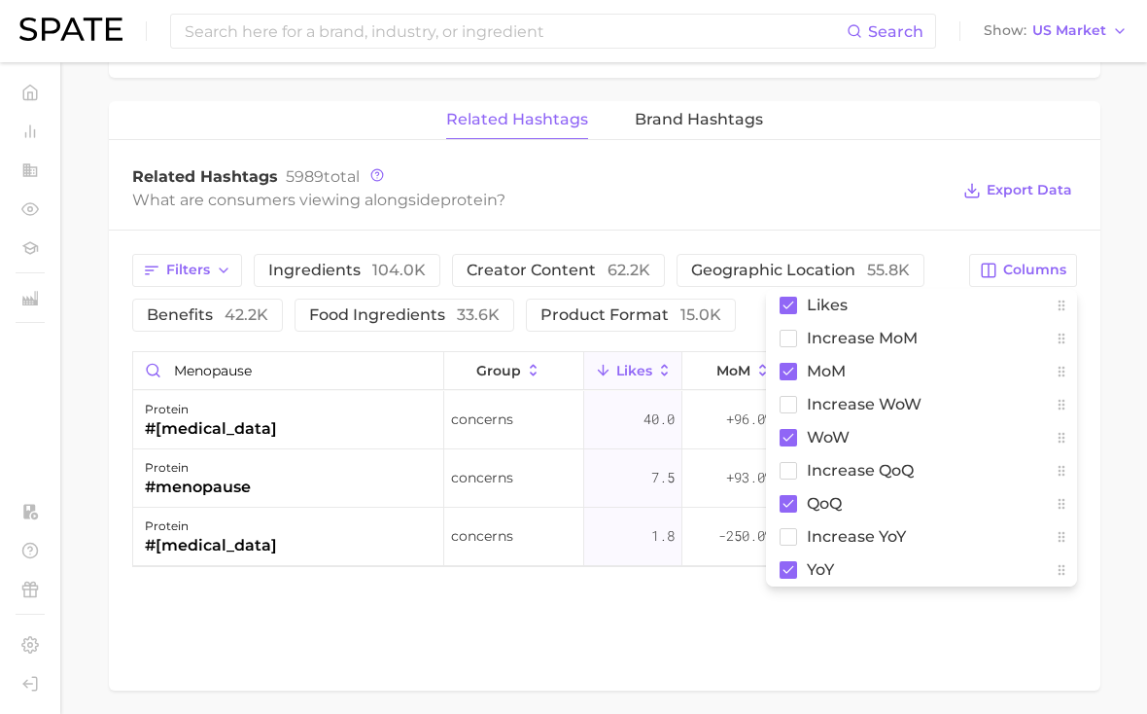
click at [760, 616] on div "Related Hashtags Brand Hashtags Related Hashtags 5989 total What are consumers …" at bounding box center [605, 395] width 992 height 589
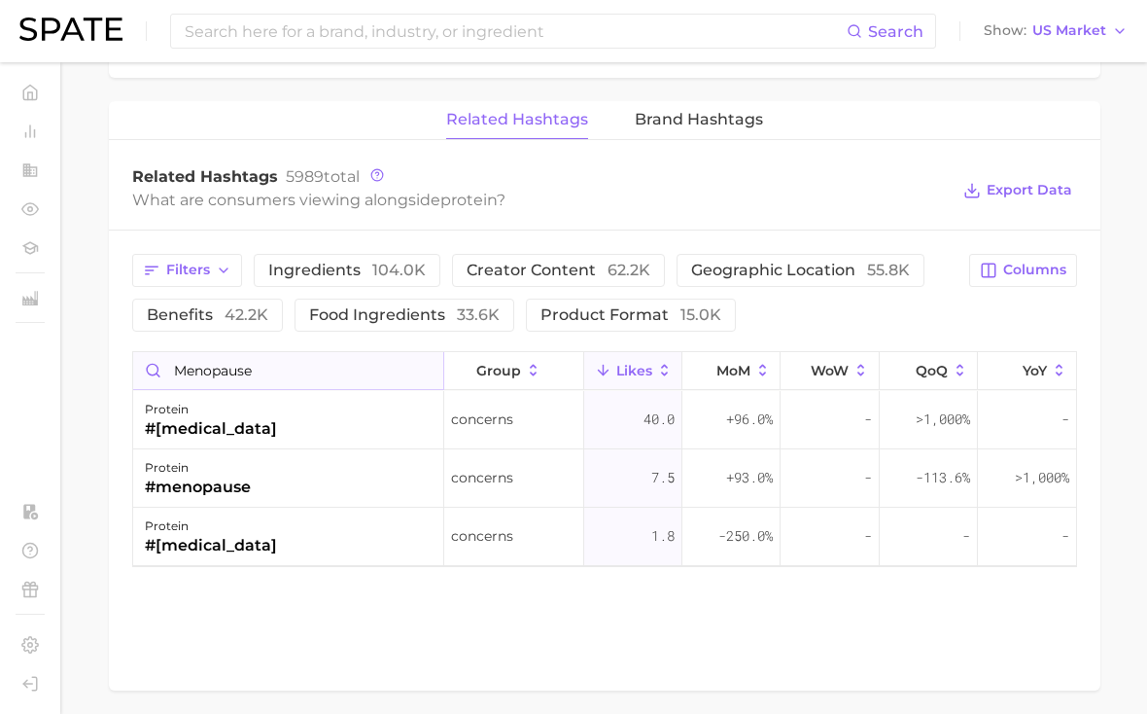
click at [235, 360] on input "menopause" at bounding box center [288, 370] width 310 height 37
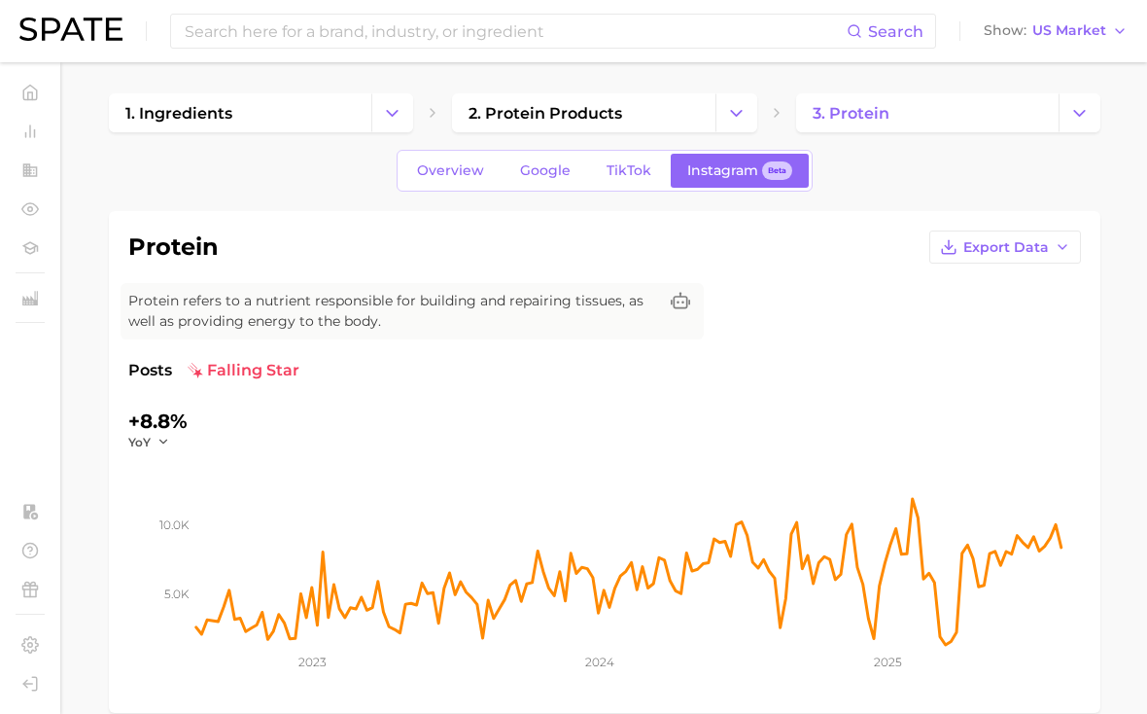
type input "recovery"
click at [617, 168] on span "TikTok" at bounding box center [629, 170] width 45 height 17
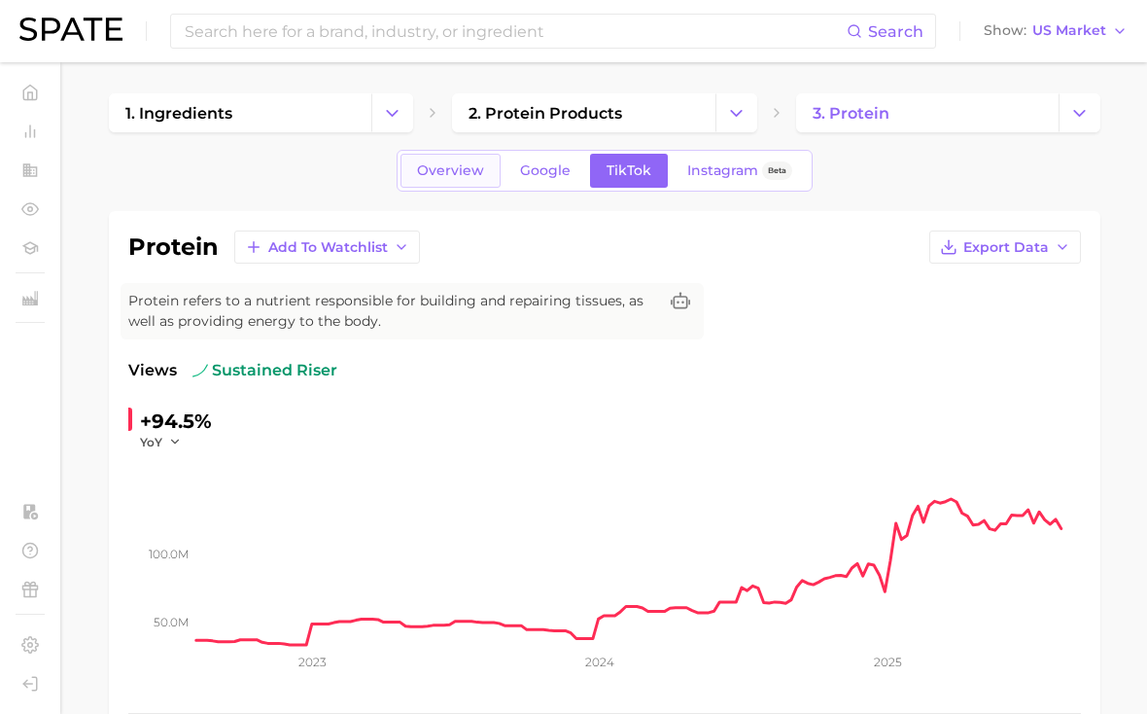
click at [484, 173] on span "Overview" at bounding box center [450, 170] width 67 height 17
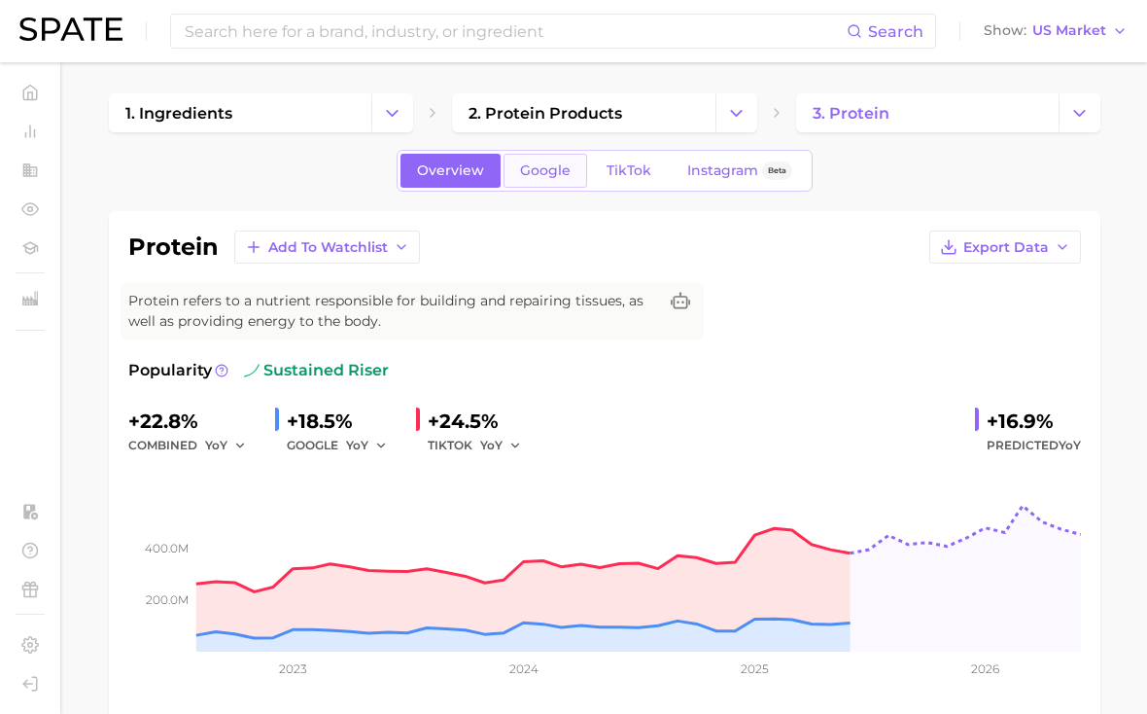
scroll to position [-1, 0]
click at [584, 167] on link "Google" at bounding box center [546, 171] width 84 height 34
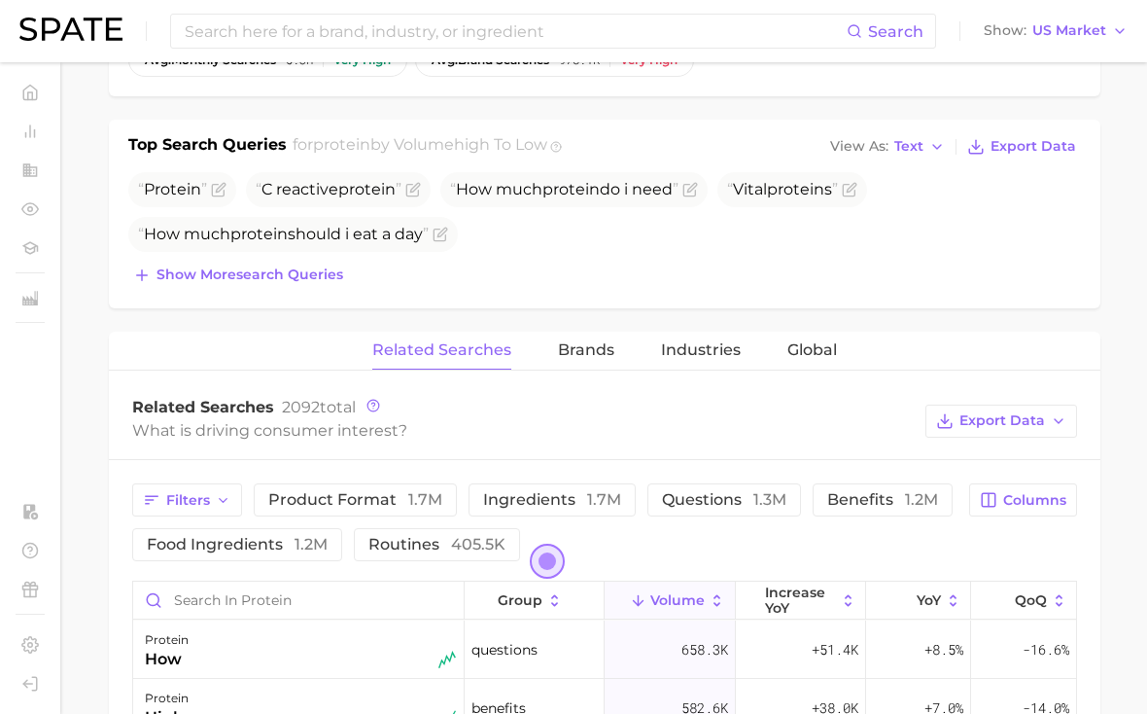
scroll to position [916, 0]
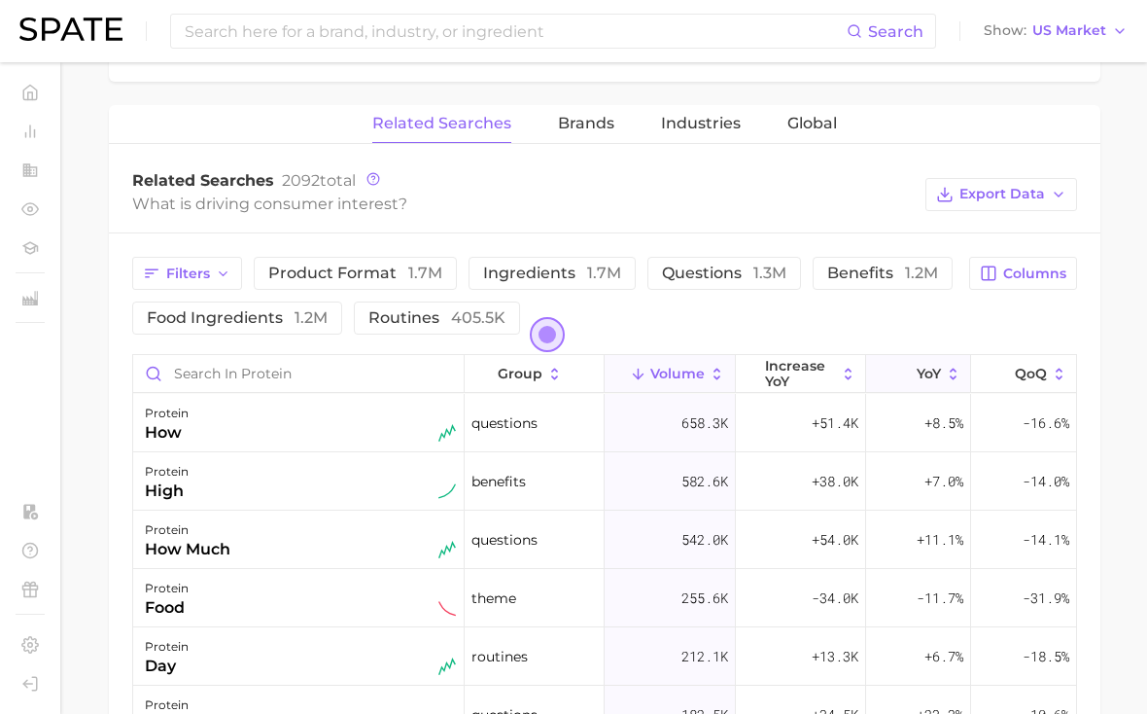
click at [913, 369] on button "YoY" at bounding box center [918, 374] width 105 height 38
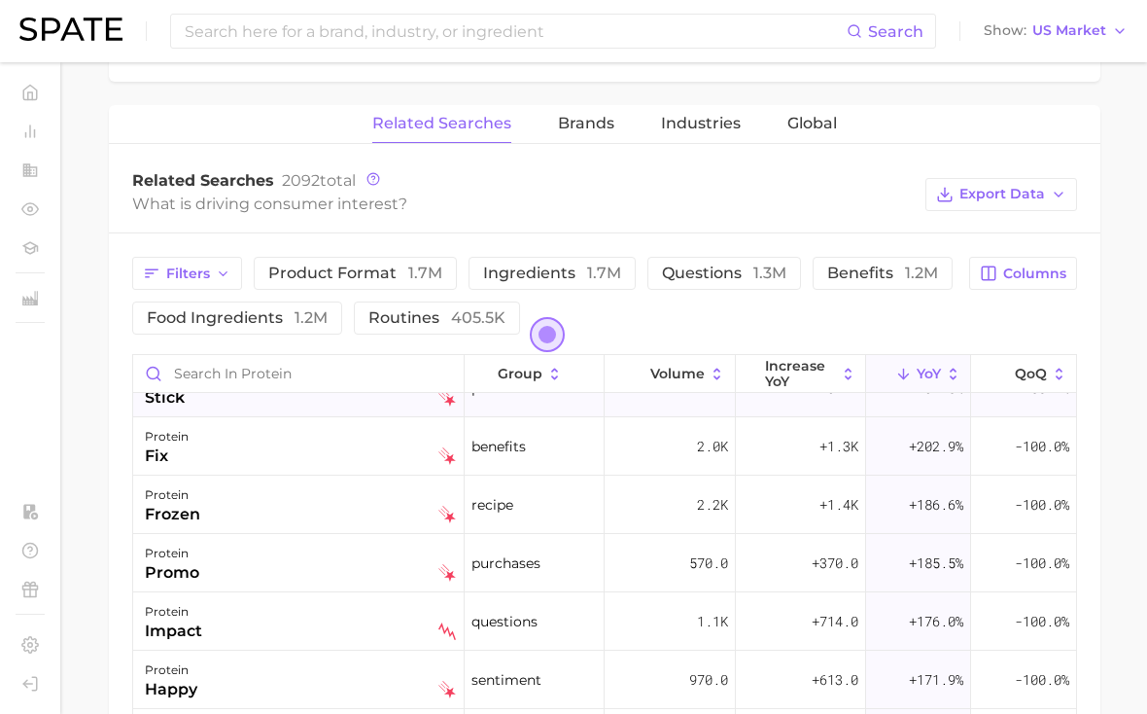
scroll to position [854, 0]
click at [648, 358] on button "Volume" at bounding box center [670, 374] width 130 height 38
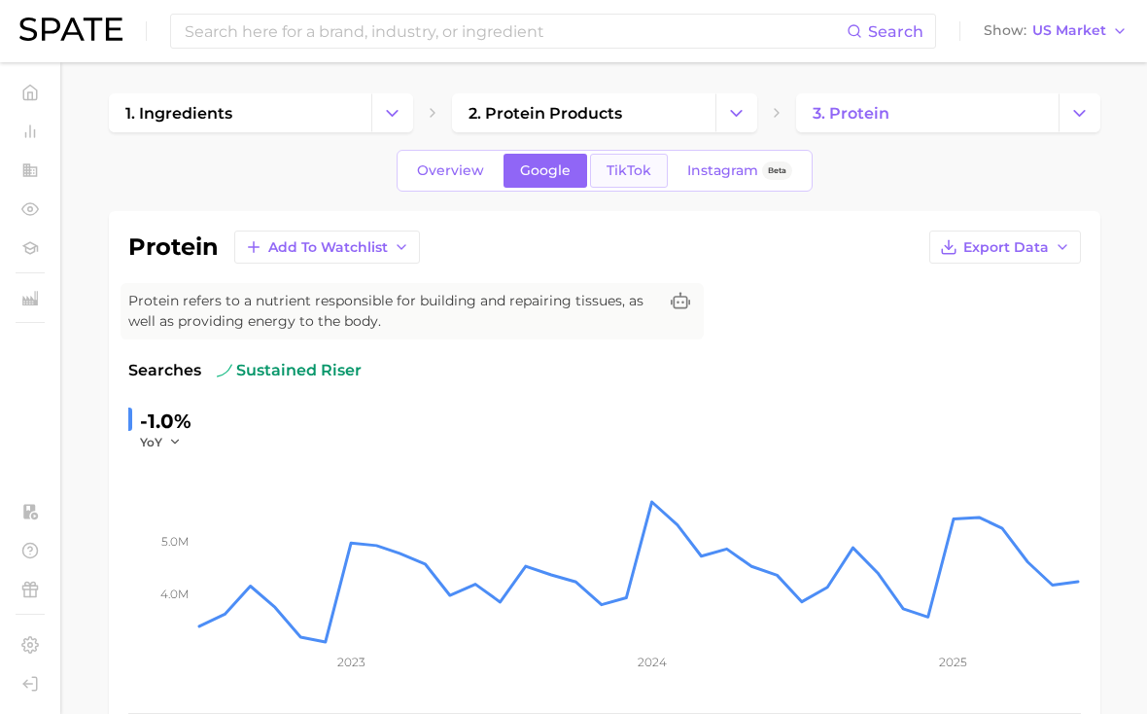
scroll to position [-1, 0]
click at [615, 178] on span "TikTok" at bounding box center [629, 170] width 45 height 17
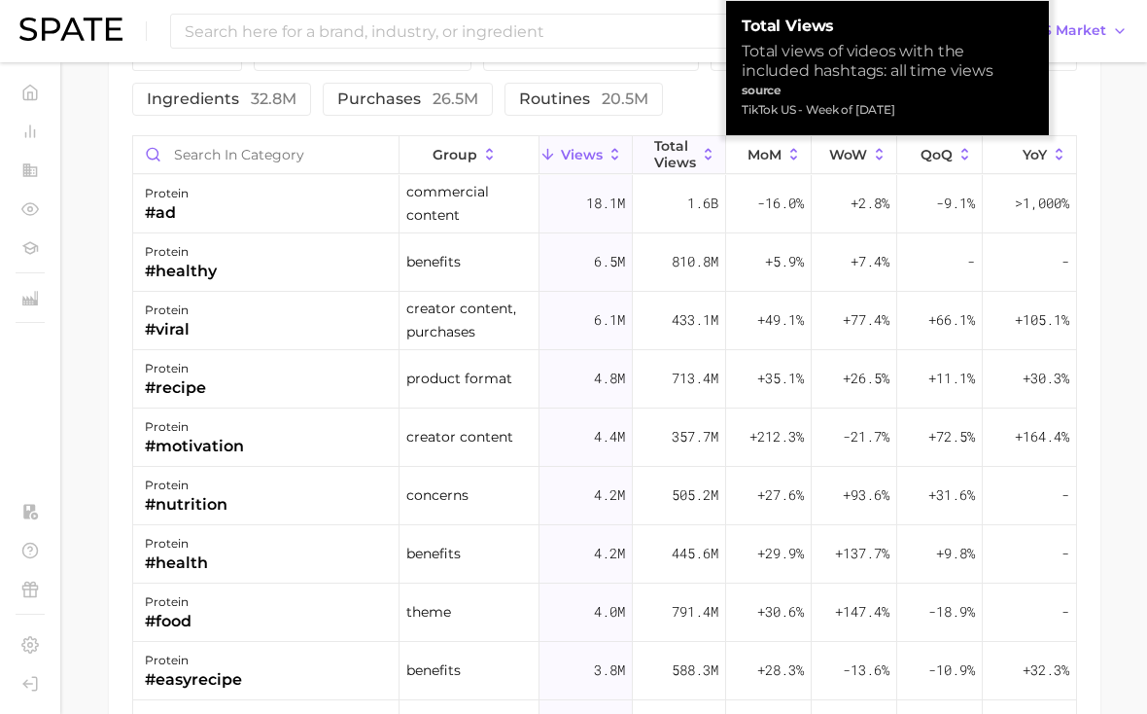
click at [668, 153] on span "Total Views" at bounding box center [675, 153] width 42 height 31
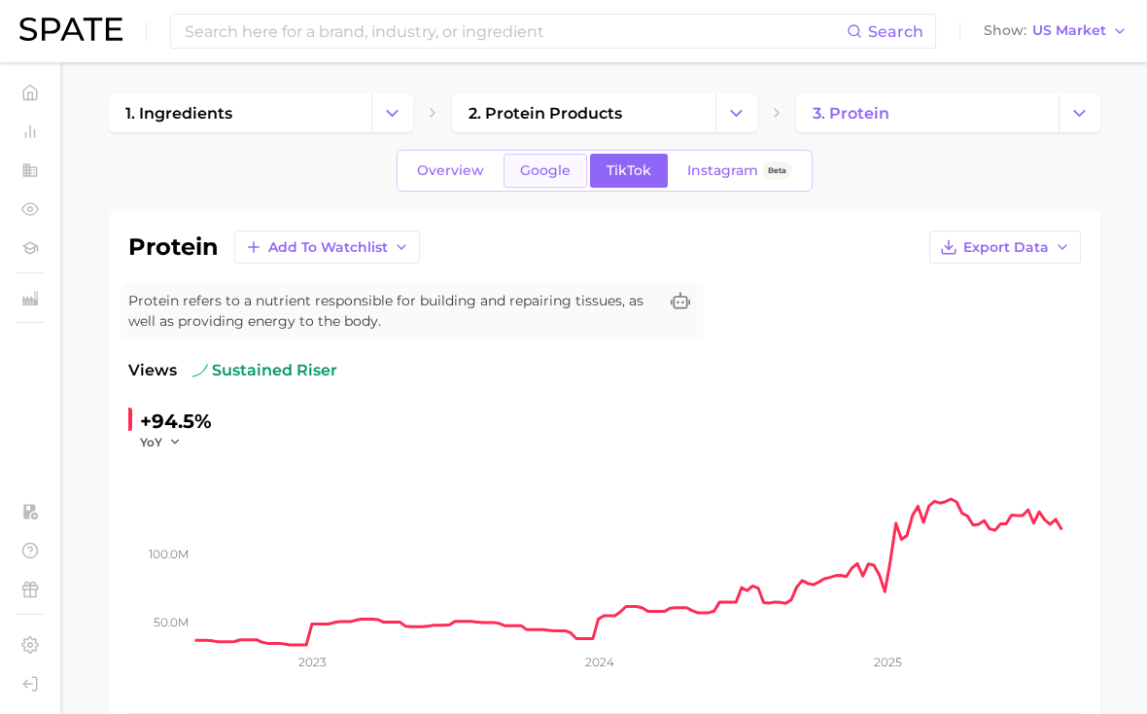
click at [546, 166] on span "Google" at bounding box center [545, 170] width 51 height 17
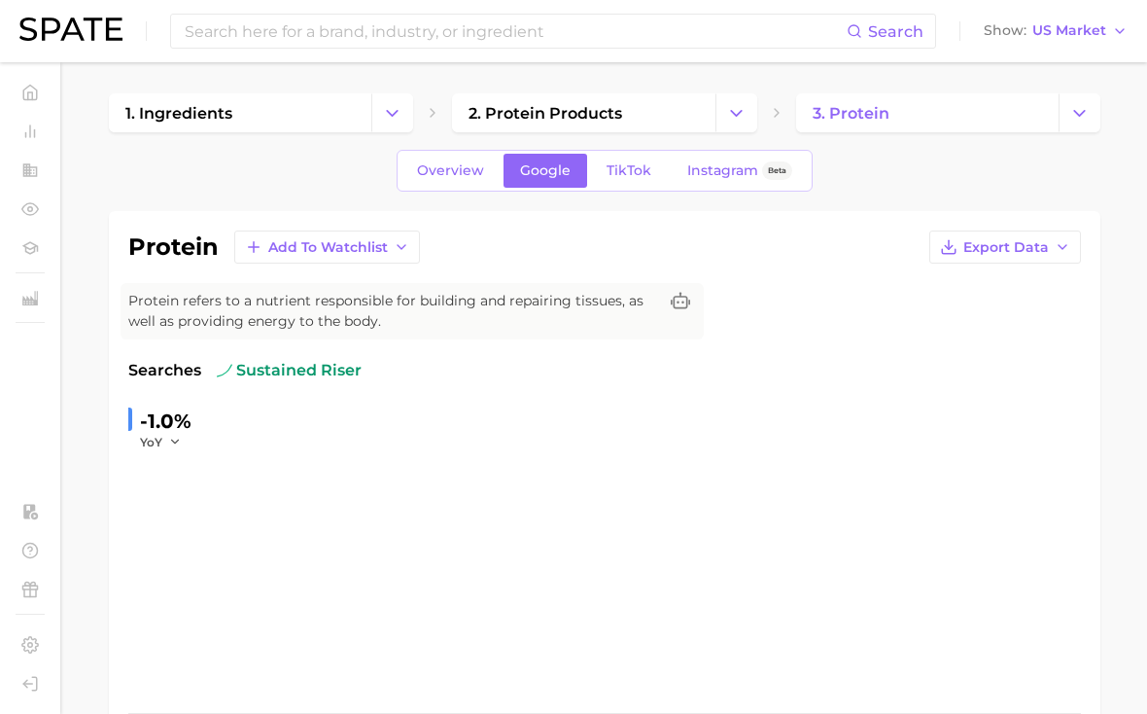
click at [546, 166] on span "Google" at bounding box center [545, 170] width 51 height 17
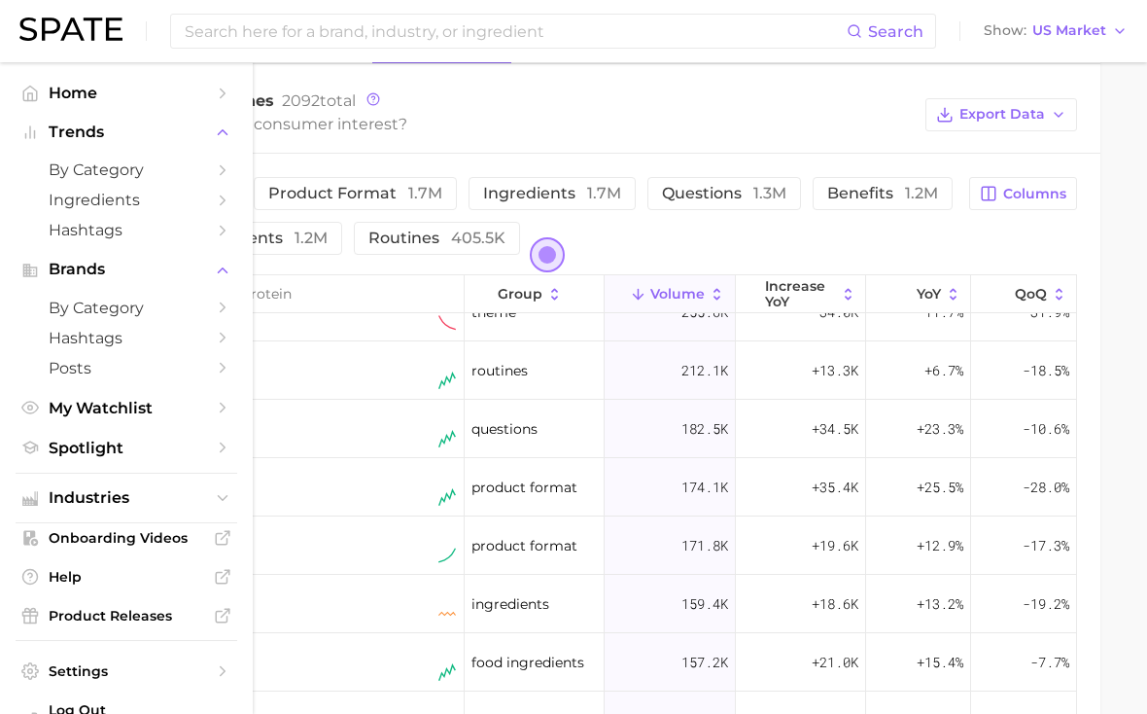
scroll to position [207, 0]
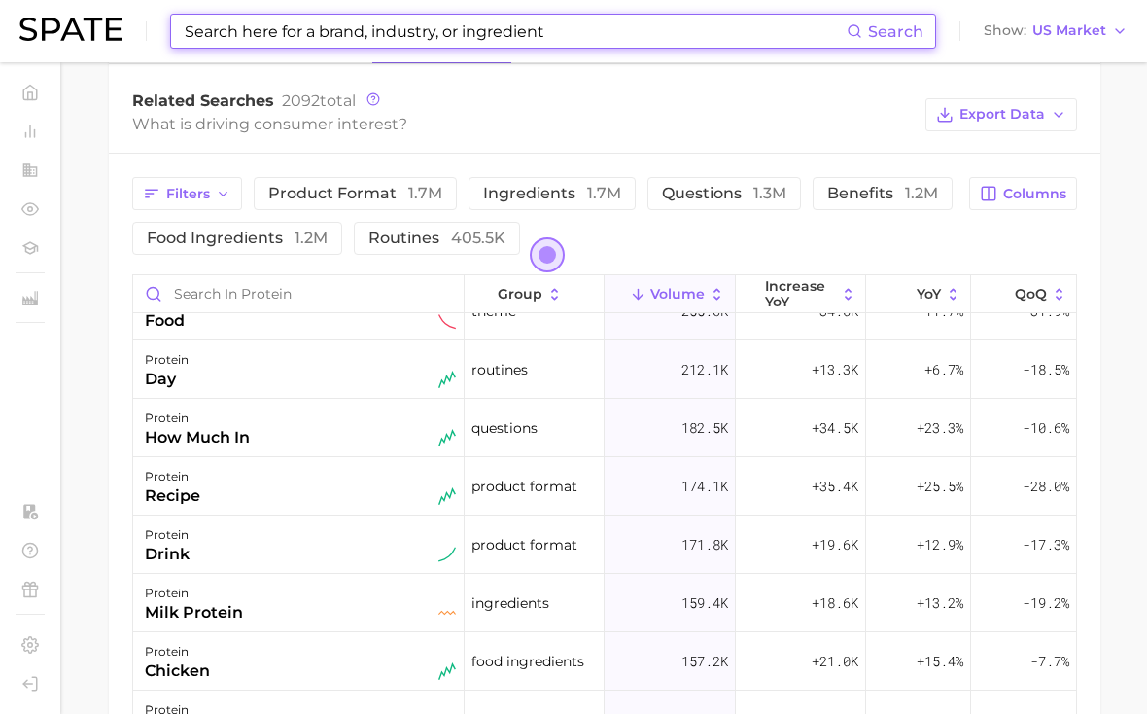
click at [447, 41] on input at bounding box center [515, 31] width 664 height 33
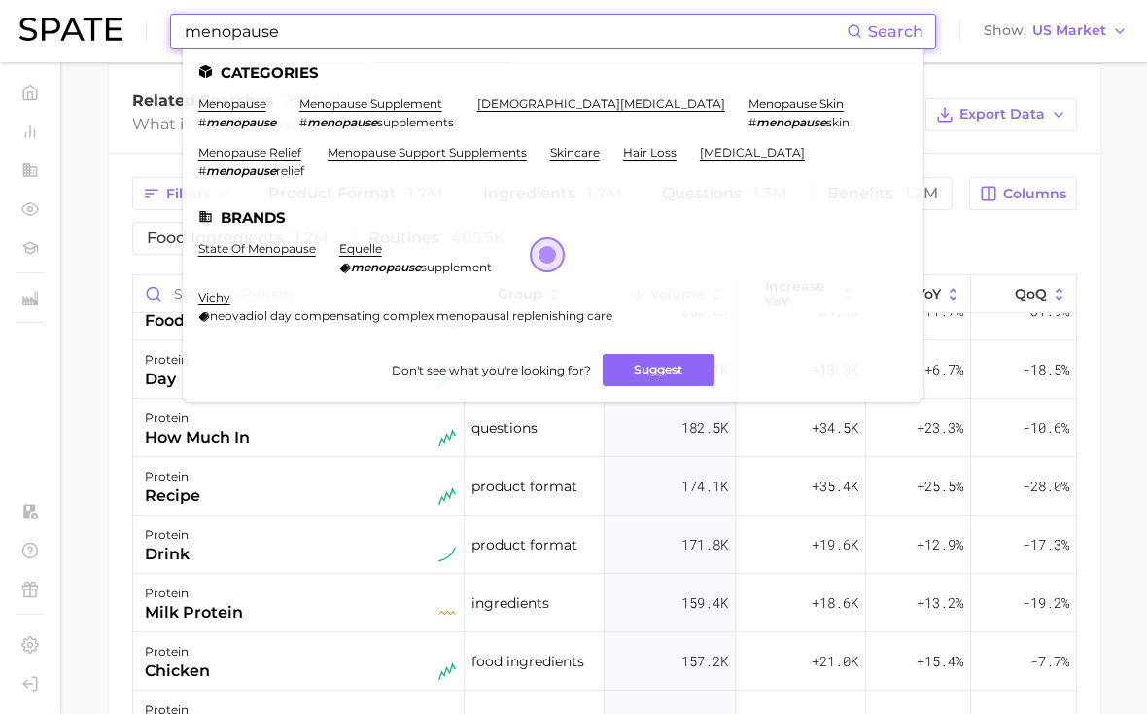
type input "menopause"
click at [241, 93] on ul "Categories menopause # menopause menopause supplement # menopause supplements m…" at bounding box center [553, 225] width 741 height 353
click at [241, 95] on ul "Categories menopause # menopause menopause supplement # menopause supplements m…" at bounding box center [553, 225] width 741 height 353
click at [242, 96] on link "menopause" at bounding box center [232, 103] width 68 height 15
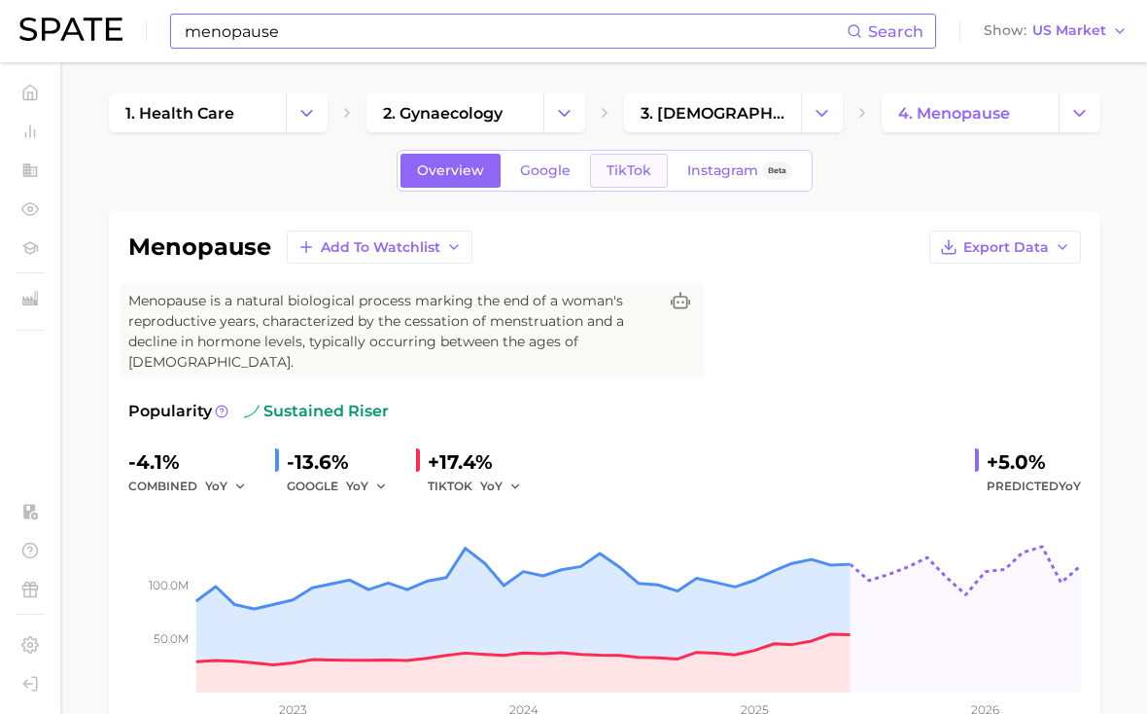
click at [609, 166] on span "TikTok" at bounding box center [629, 170] width 45 height 17
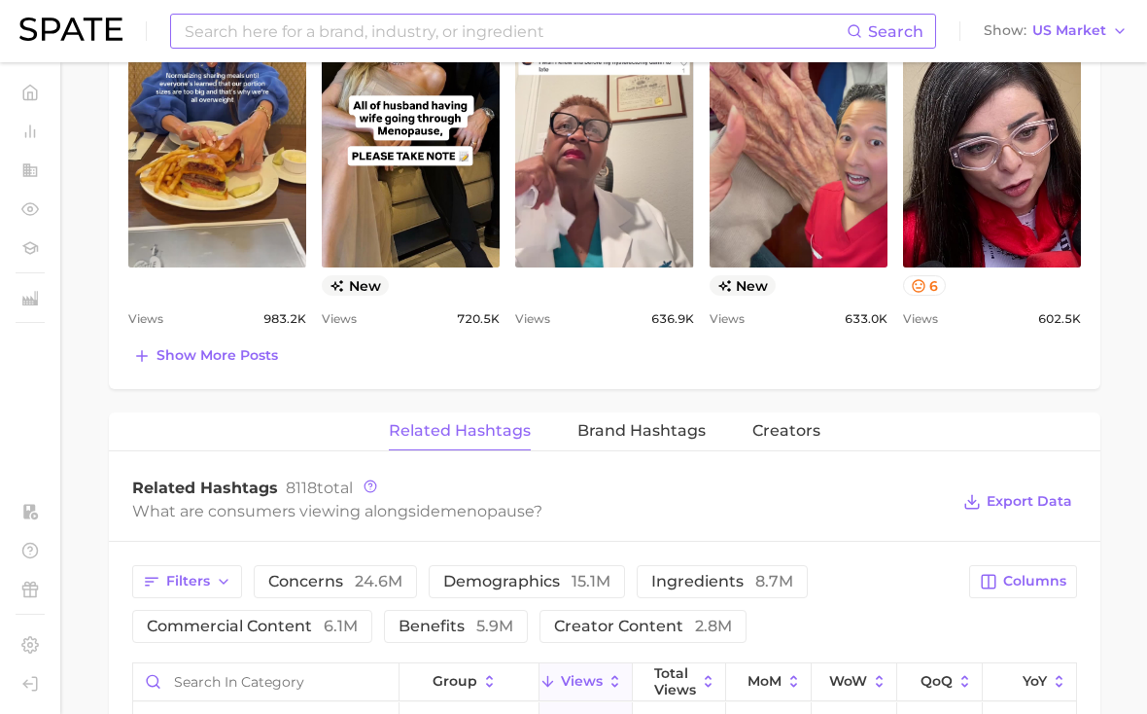
click at [278, 663] on input "Search in category" at bounding box center [265, 681] width 265 height 37
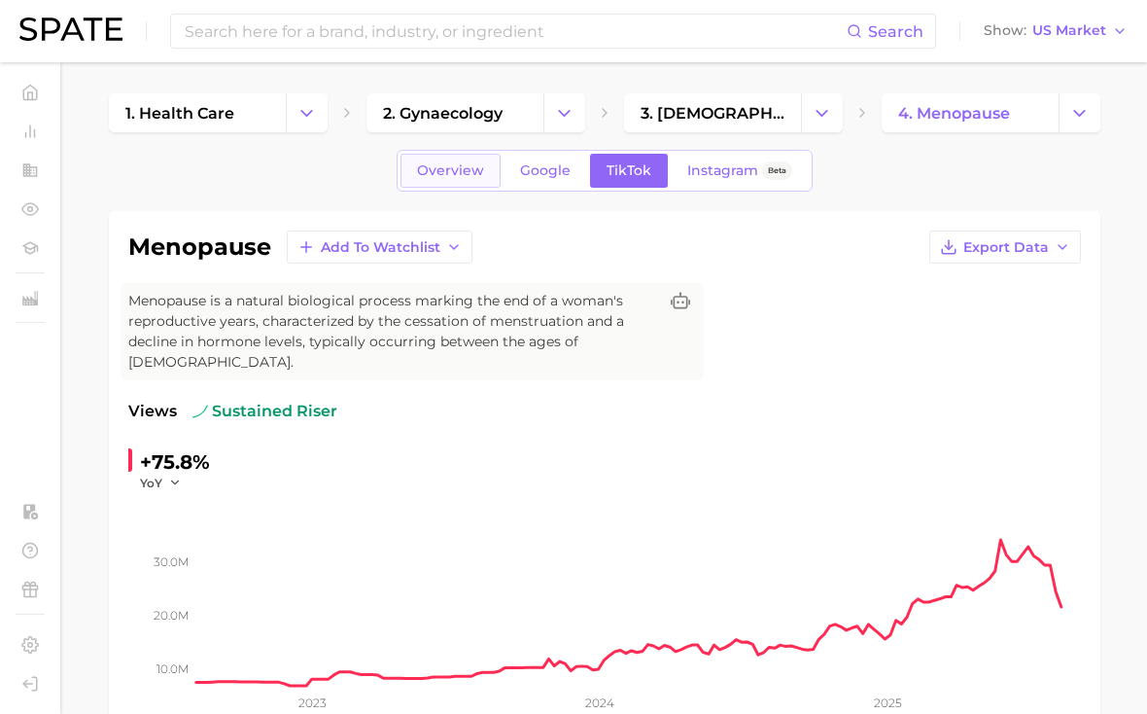
type input "protein"
click at [445, 172] on span "Overview" at bounding box center [450, 170] width 67 height 17
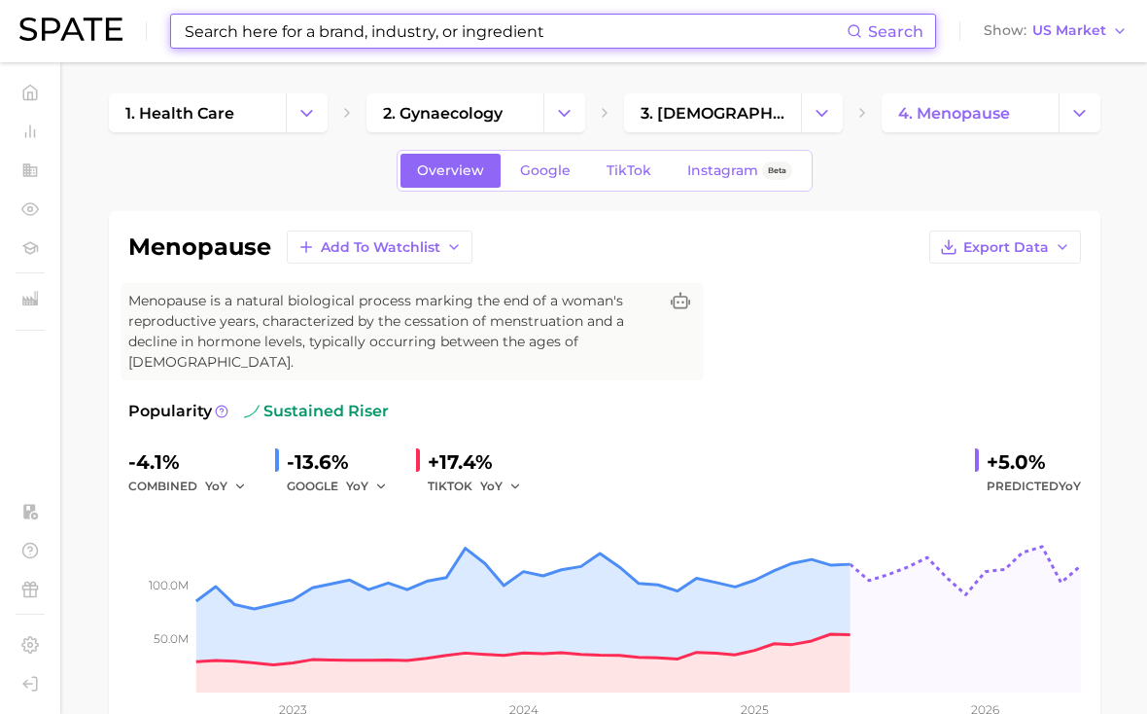
click at [413, 28] on input at bounding box center [515, 31] width 664 height 33
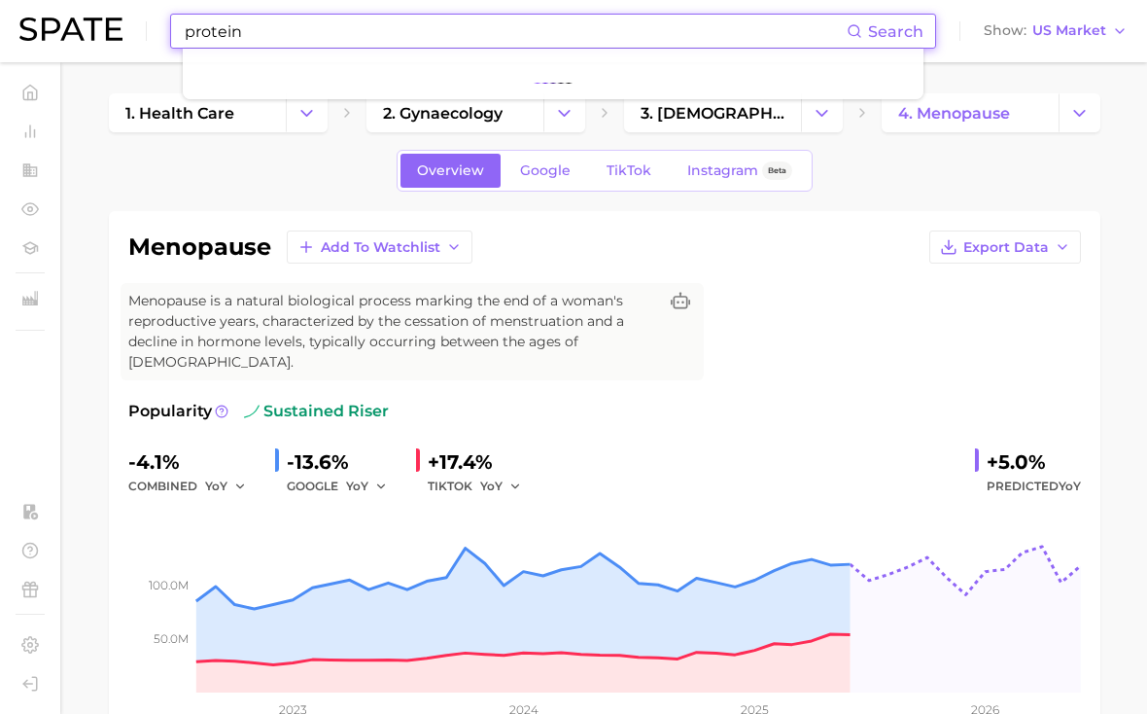
click at [280, 31] on input "protein" at bounding box center [515, 31] width 664 height 33
type input "protein"
click at [888, 30] on span "Search" at bounding box center [895, 31] width 55 height 18
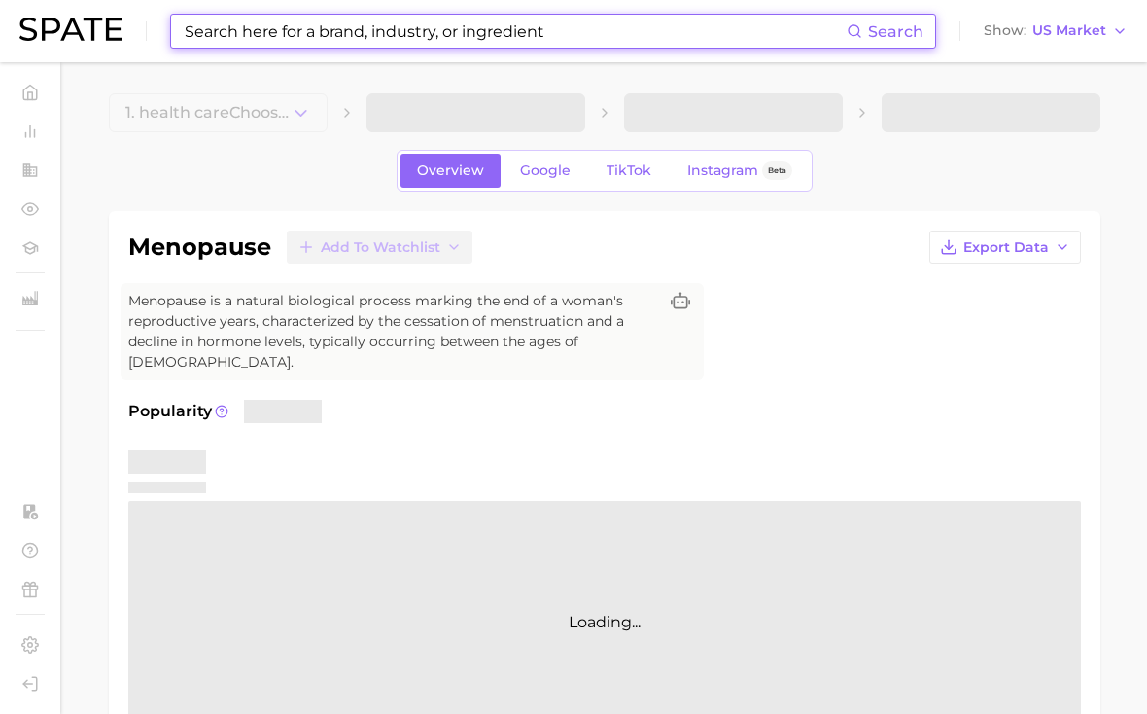
click at [618, 26] on input at bounding box center [515, 31] width 664 height 33
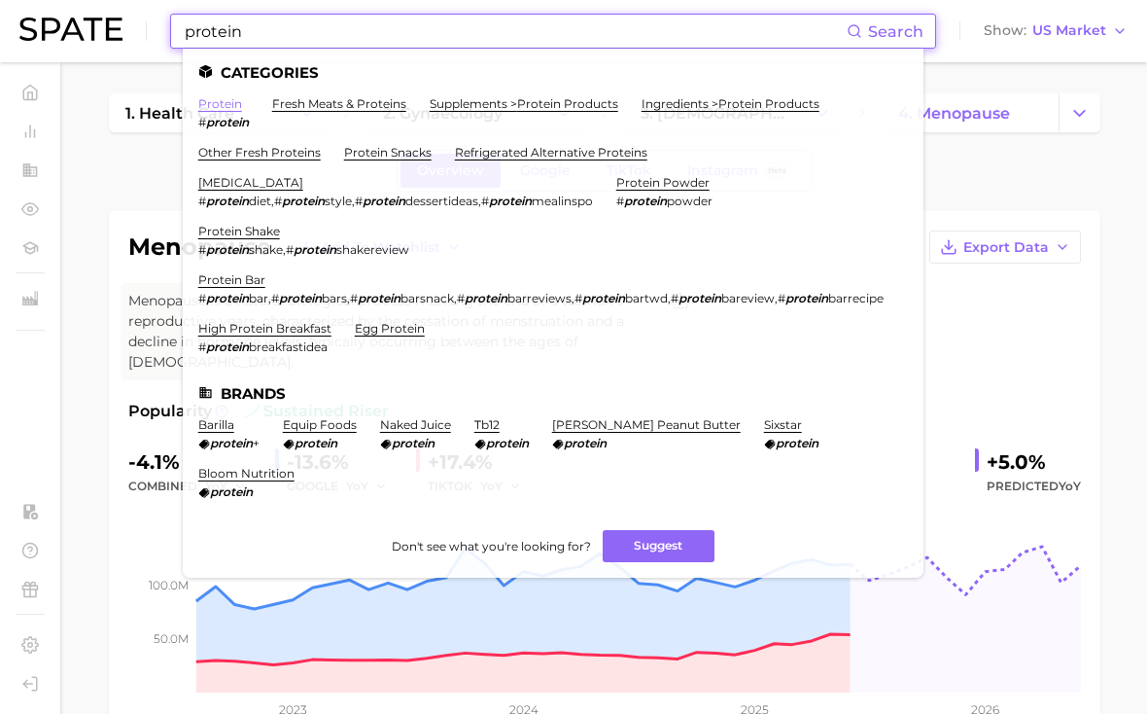
type input "protein"
click at [228, 100] on link "protein" at bounding box center [220, 103] width 44 height 15
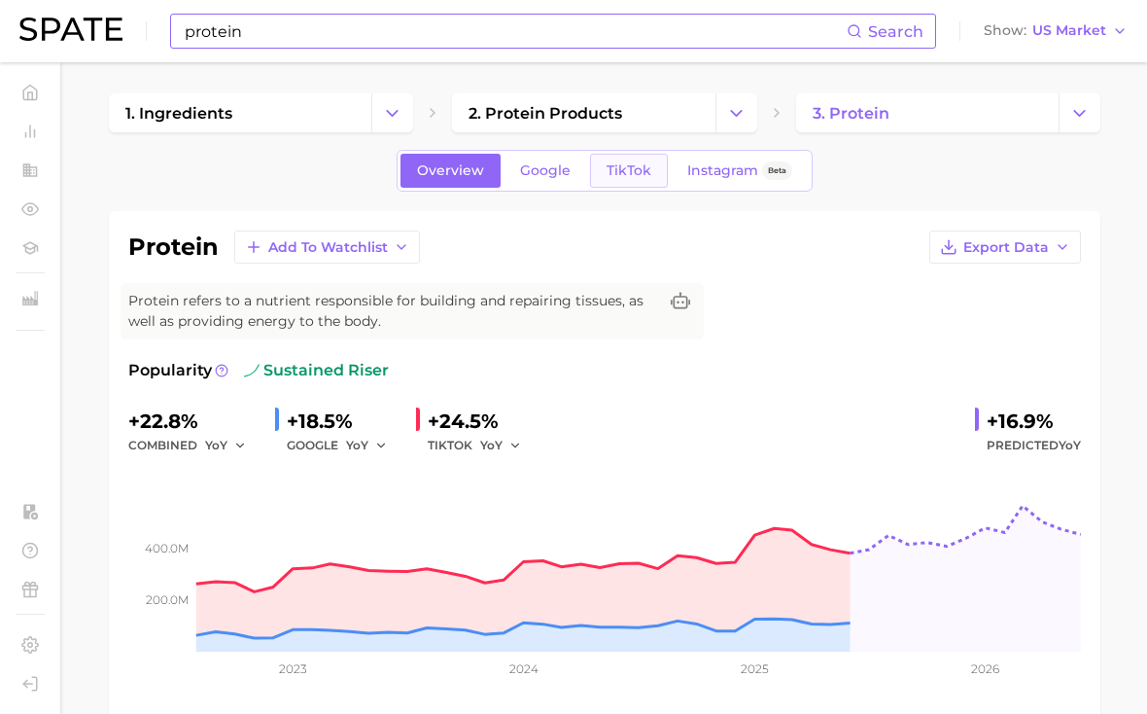
click at [636, 174] on span "TikTok" at bounding box center [629, 170] width 45 height 17
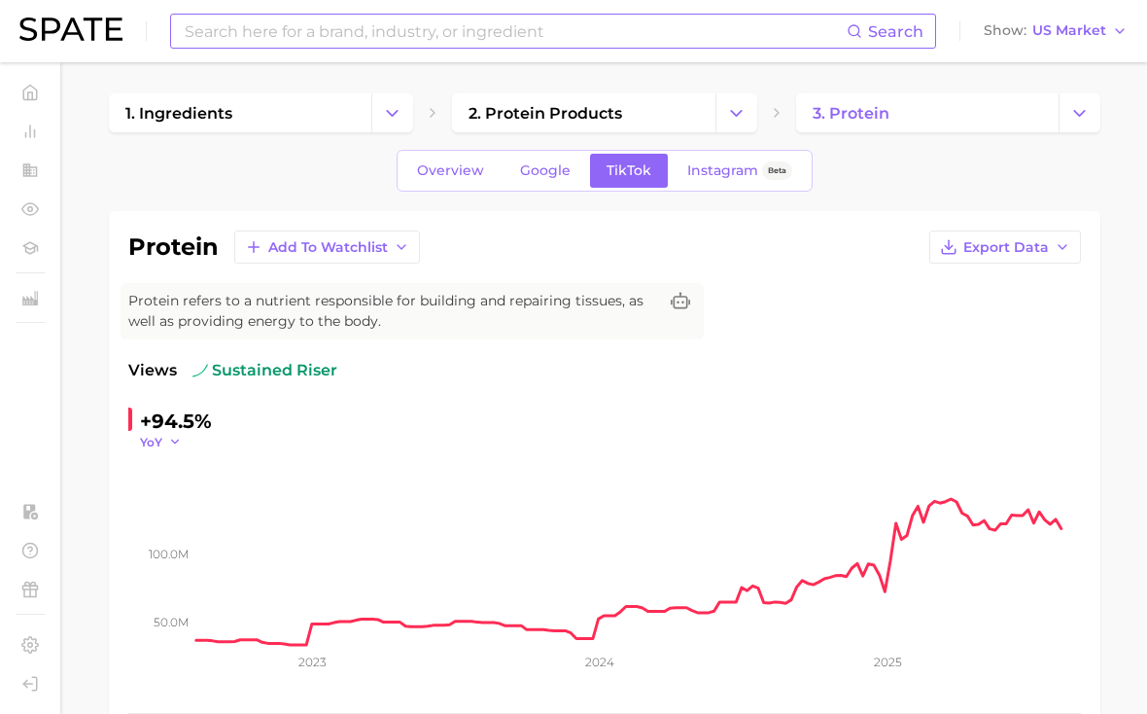
click at [176, 444] on icon "button" at bounding box center [175, 442] width 14 height 14
click at [167, 540] on span "MoM" at bounding box center [167, 539] width 34 height 17
click at [176, 437] on icon "button" at bounding box center [182, 442] width 14 height 14
click at [179, 465] on button "YoY" at bounding box center [247, 469] width 214 height 35
